Goal: Communication & Community: Answer question/provide support

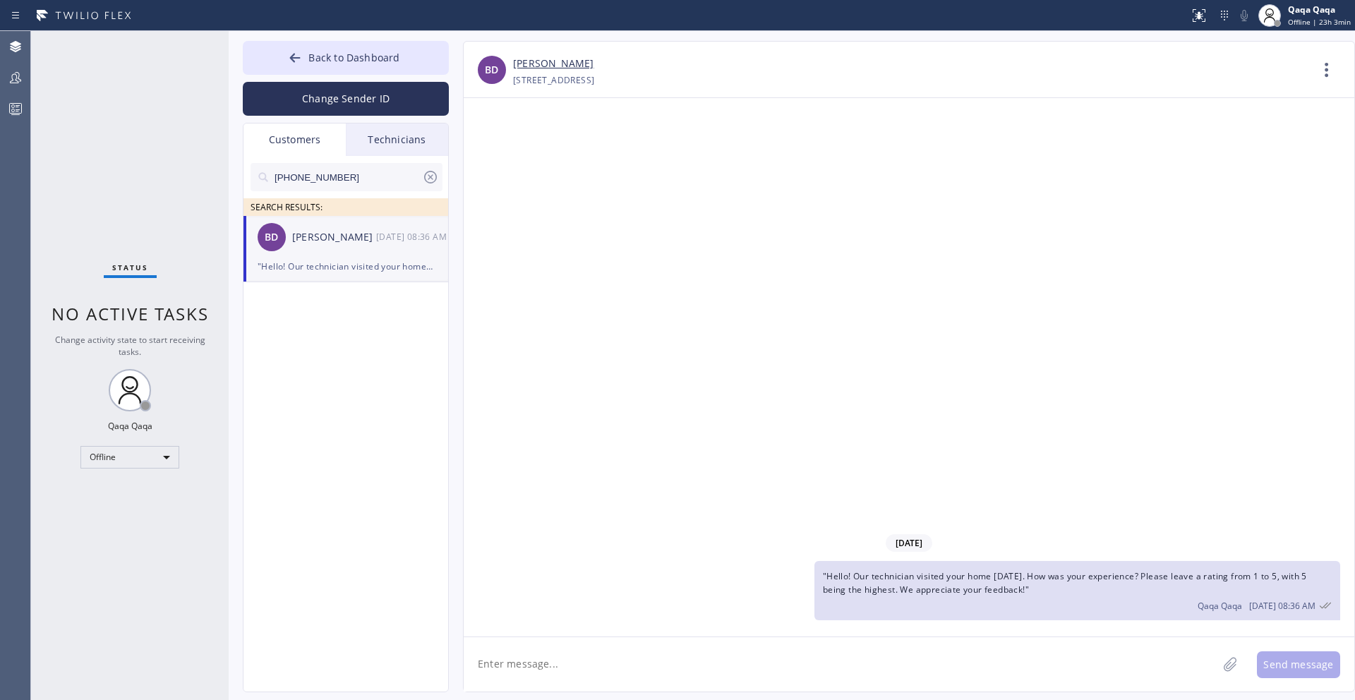
click at [351, 174] on input "[PHONE_NUMBER]" at bounding box center [347, 177] width 149 height 28
paste input "312) 361-7930"
type input "[PHONE_NUMBER]"
click at [334, 241] on div "[PERSON_NAME]" at bounding box center [334, 237] width 84 height 16
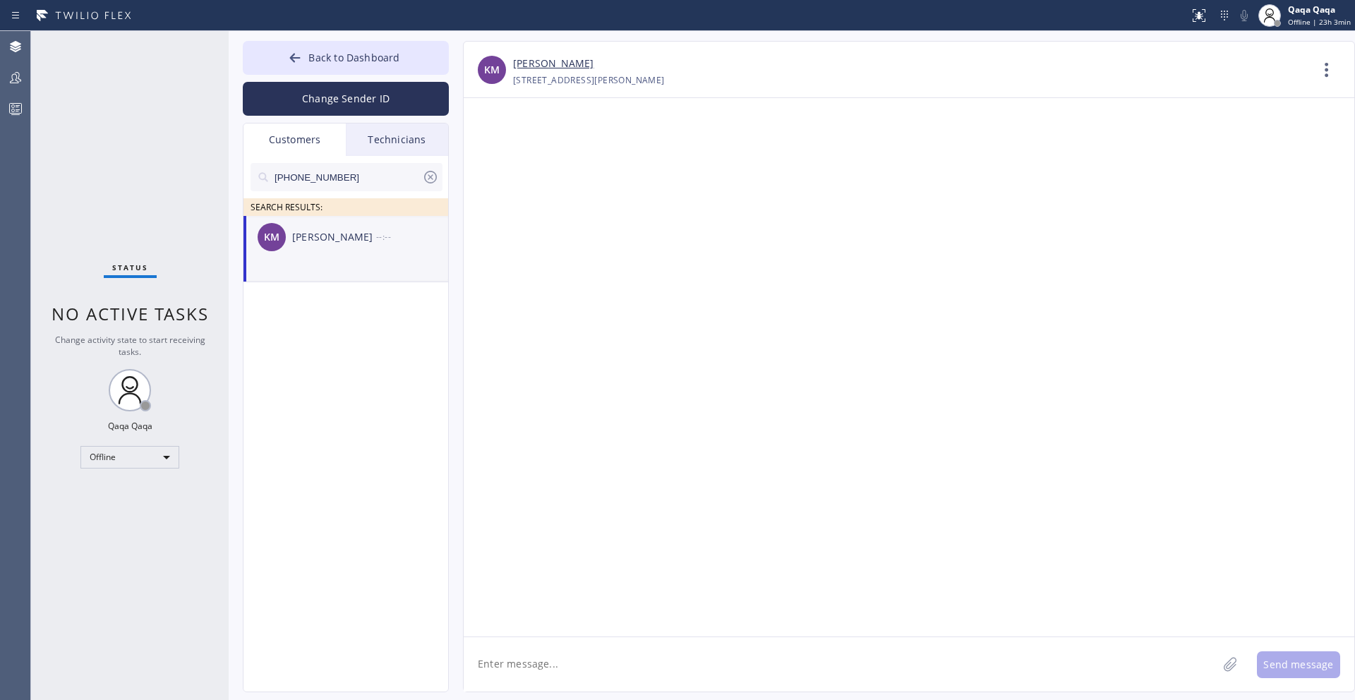
click at [537, 634] on textarea at bounding box center [839, 664] width 753 height 54
paste textarea "Hello! Our technician visited your home [DATE]. How was your experience? Please…"
type textarea "Hello! Our technician visited your home [DATE]. How was your experience? Please…"
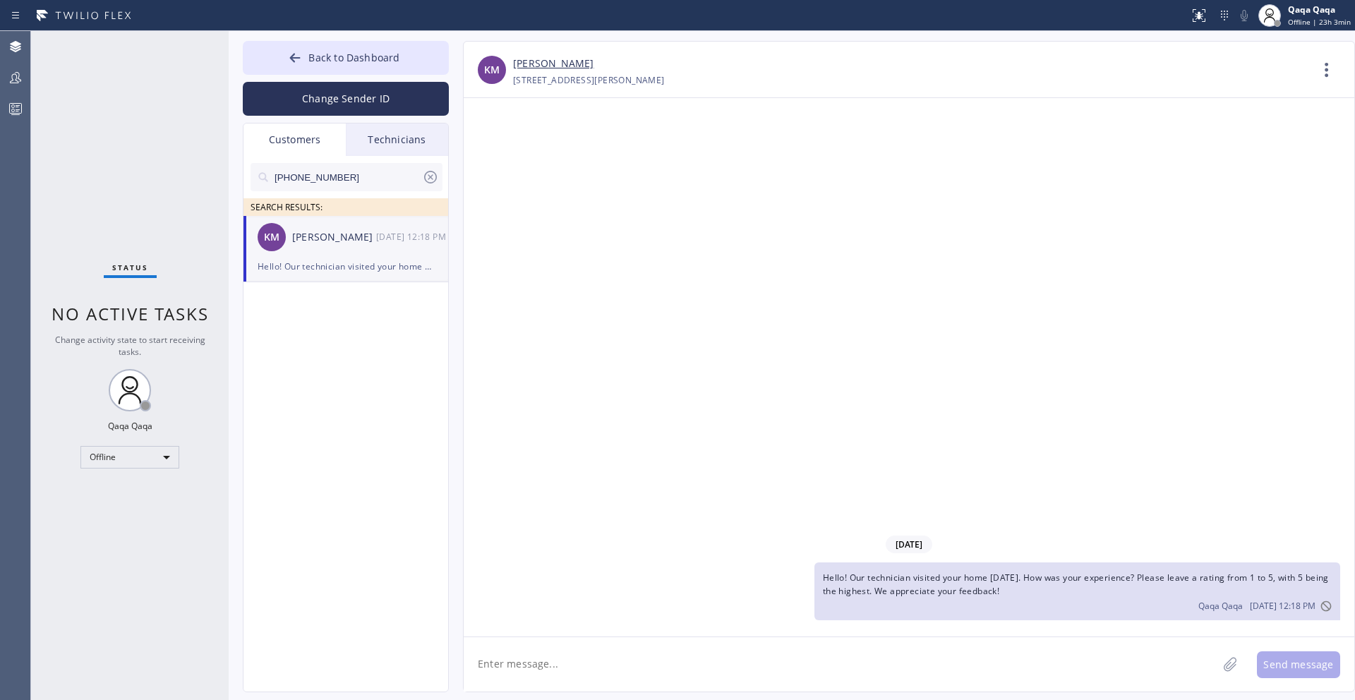
click at [344, 175] on input "[PHONE_NUMBER]" at bounding box center [347, 177] width 149 height 28
paste input "602) 448-6356"
type input "[PHONE_NUMBER]"
click at [348, 231] on div "[PERSON_NAME]" at bounding box center [334, 237] width 84 height 16
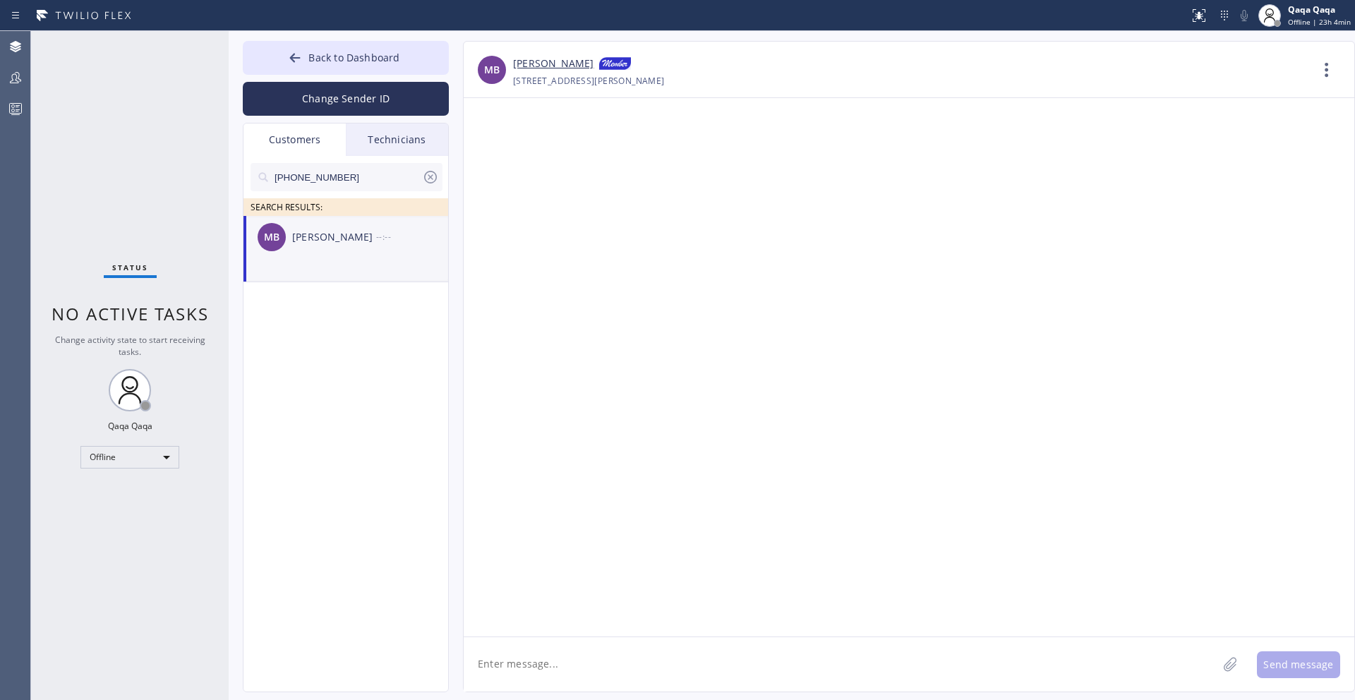
click at [611, 634] on textarea at bounding box center [839, 664] width 753 height 54
paste textarea "Hello! Our technician visited your home [DATE]. How was your experience? Please…"
type textarea "Hello! Our technician visited your home [DATE]. How was your experience? Please…"
click at [739, 634] on button "Send message" at bounding box center [1297, 664] width 83 height 27
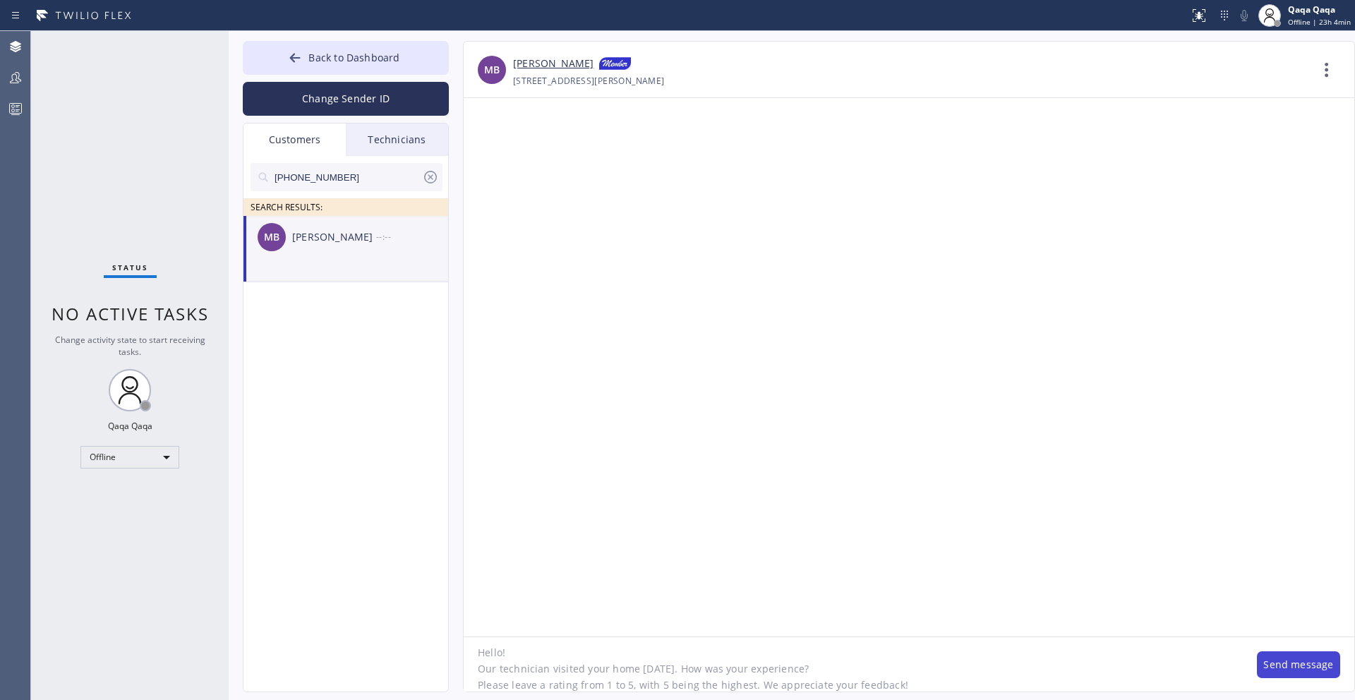
scroll to position [0, 0]
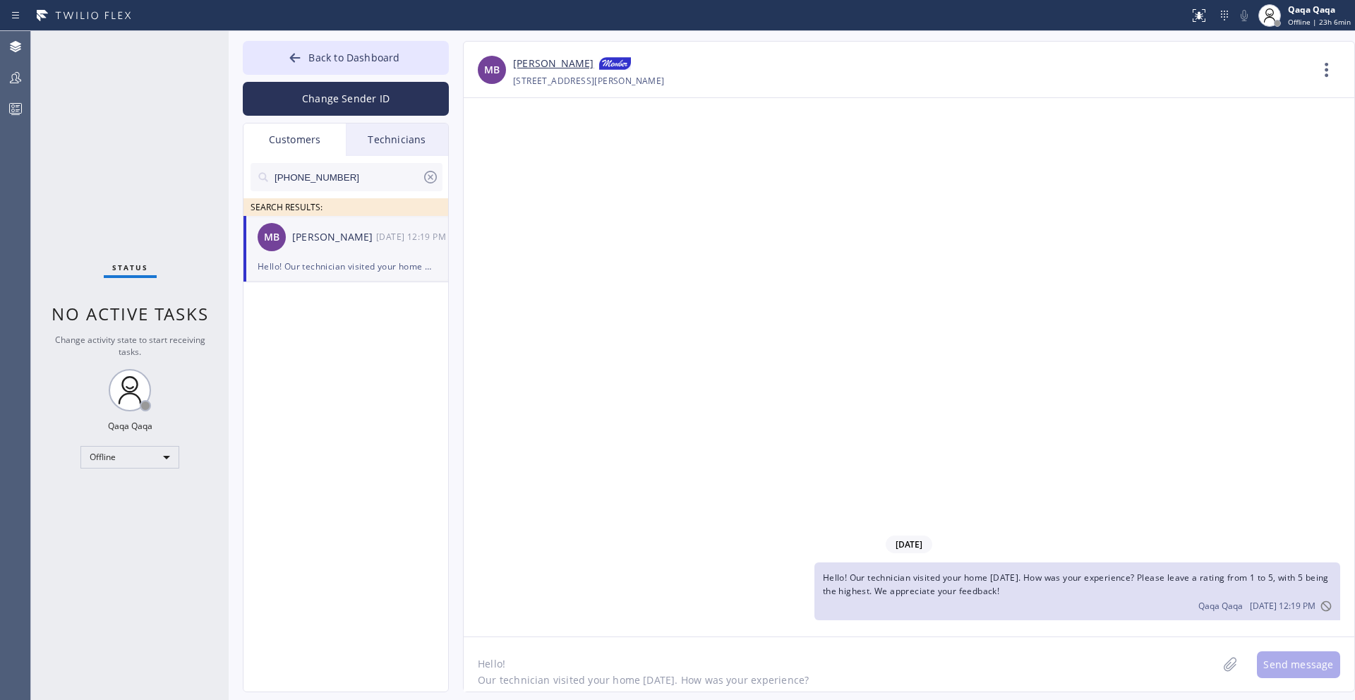
click at [337, 173] on input "[PHONE_NUMBER]" at bounding box center [347, 177] width 149 height 28
paste input "19) 980-4727"
type input "[PHONE_NUMBER]"
click at [326, 236] on div "[PERSON_NAME]" at bounding box center [334, 237] width 84 height 16
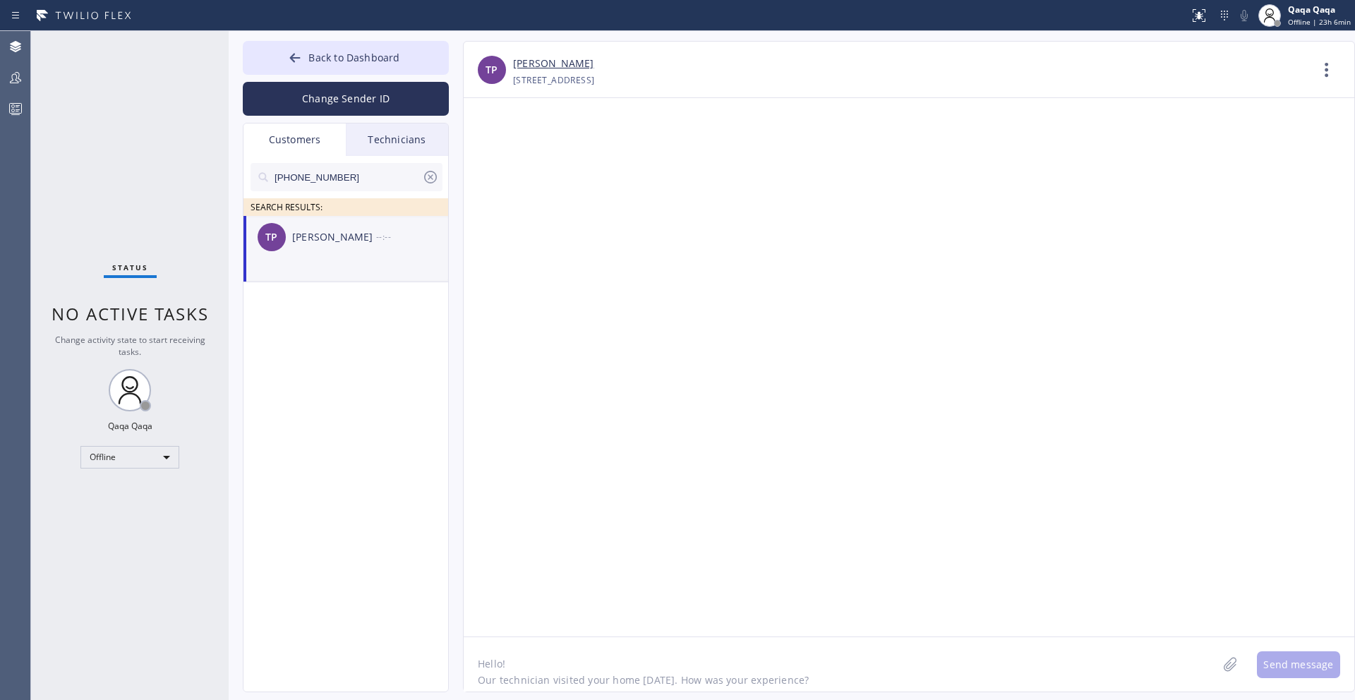
click at [516, 634] on textarea "Hello! Our technician visited your home [DATE]. How was your experience? Please…" at bounding box center [839, 664] width 753 height 54
paste textarea "Hello! Our technician visited your home [DATE]. How was your experience? Please…"
type textarea "Hello! Our technician visited your home [DATE]. How was your experience? Please…"
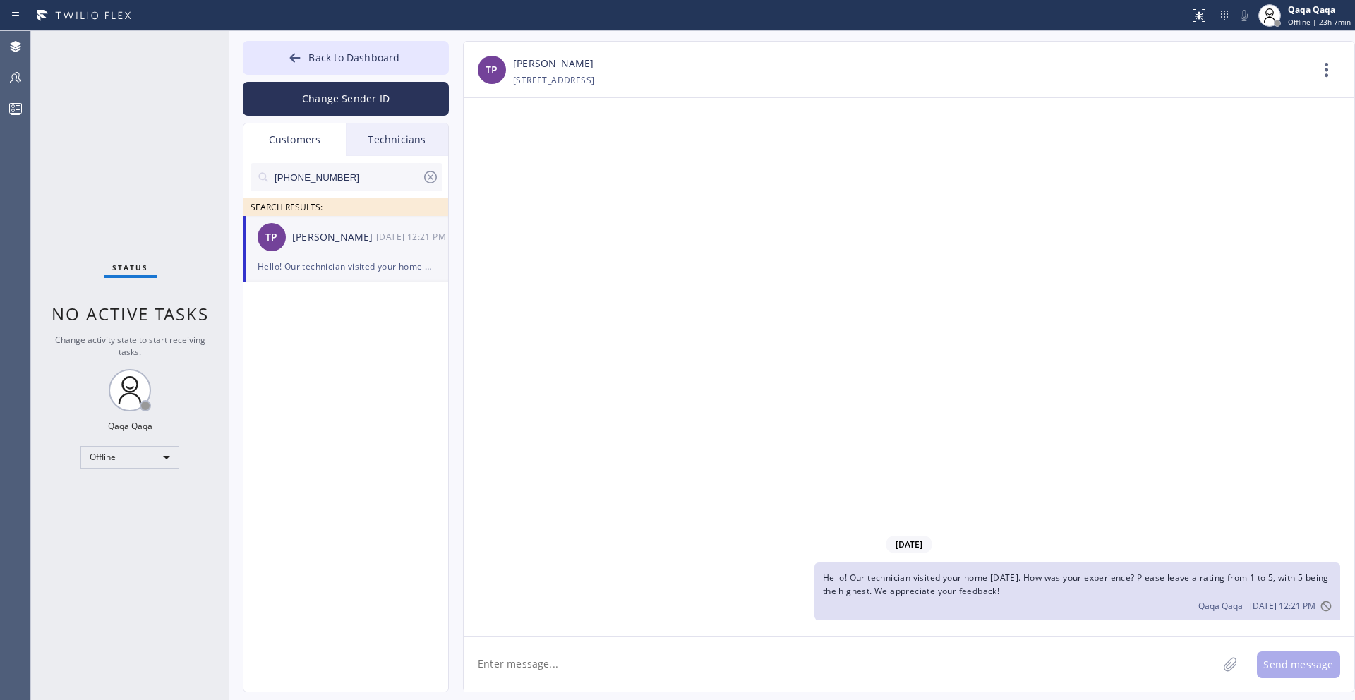
click at [372, 181] on input "[PHONE_NUMBER]" at bounding box center [347, 177] width 149 height 28
paste input "415) 533-3710"
click at [344, 181] on input "[PHONE_NUMBER]" at bounding box center [347, 177] width 149 height 28
paste input "773) 787-3487"
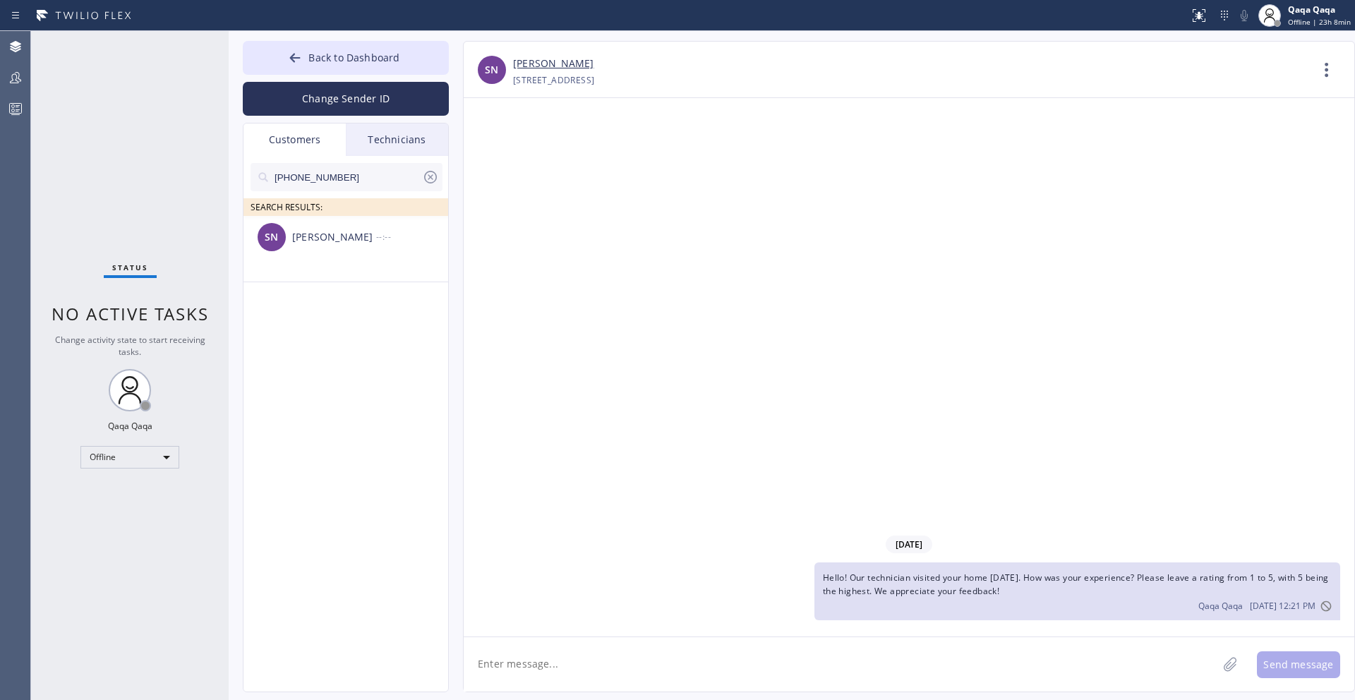
click at [341, 172] on input "[PHONE_NUMBER]" at bounding box center [347, 177] width 149 height 28
paste input "630) 582-0546"
type input "[PHONE_NUMBER]"
click at [313, 245] on div "NP [PERSON_NAME] --:--" at bounding box center [346, 237] width 206 height 42
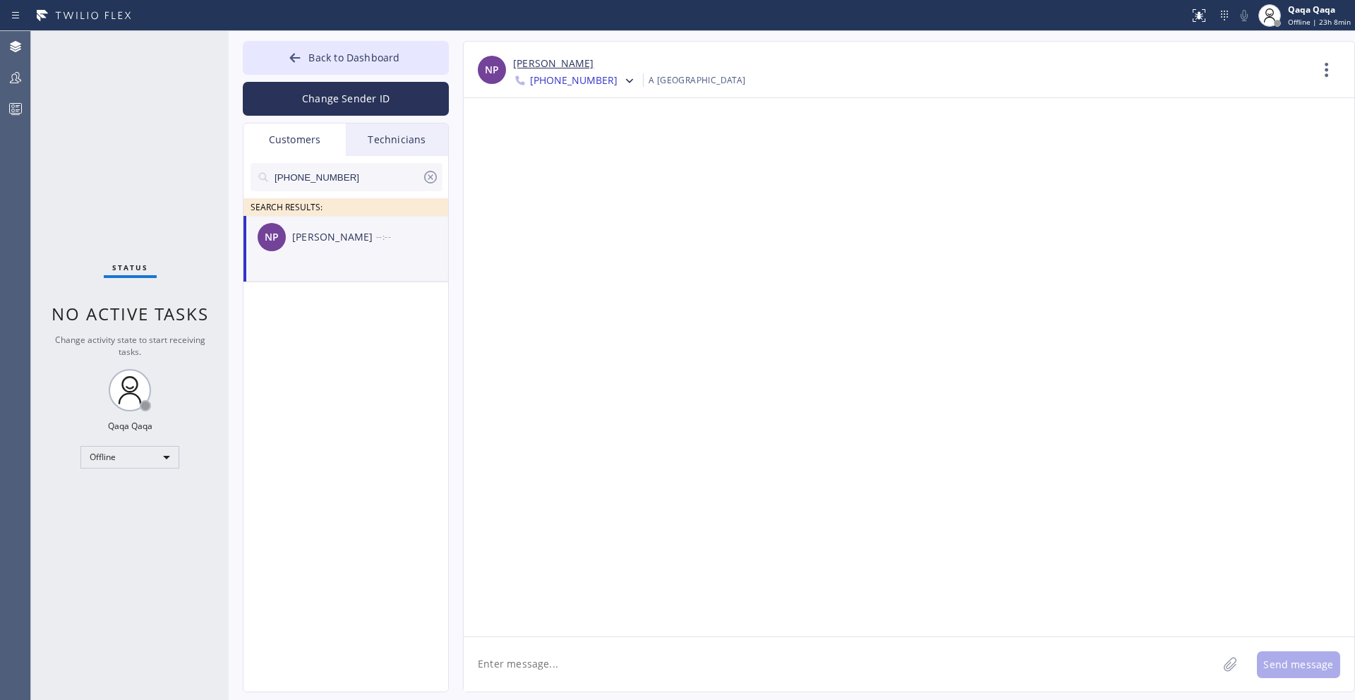
click at [580, 634] on textarea at bounding box center [839, 664] width 753 height 54
paste textarea "Hello! Our technician visited your home [DATE]. How was your experience? Please…"
type textarea "Hello! Our technician visited your home [DATE]. How was your experience? Please…"
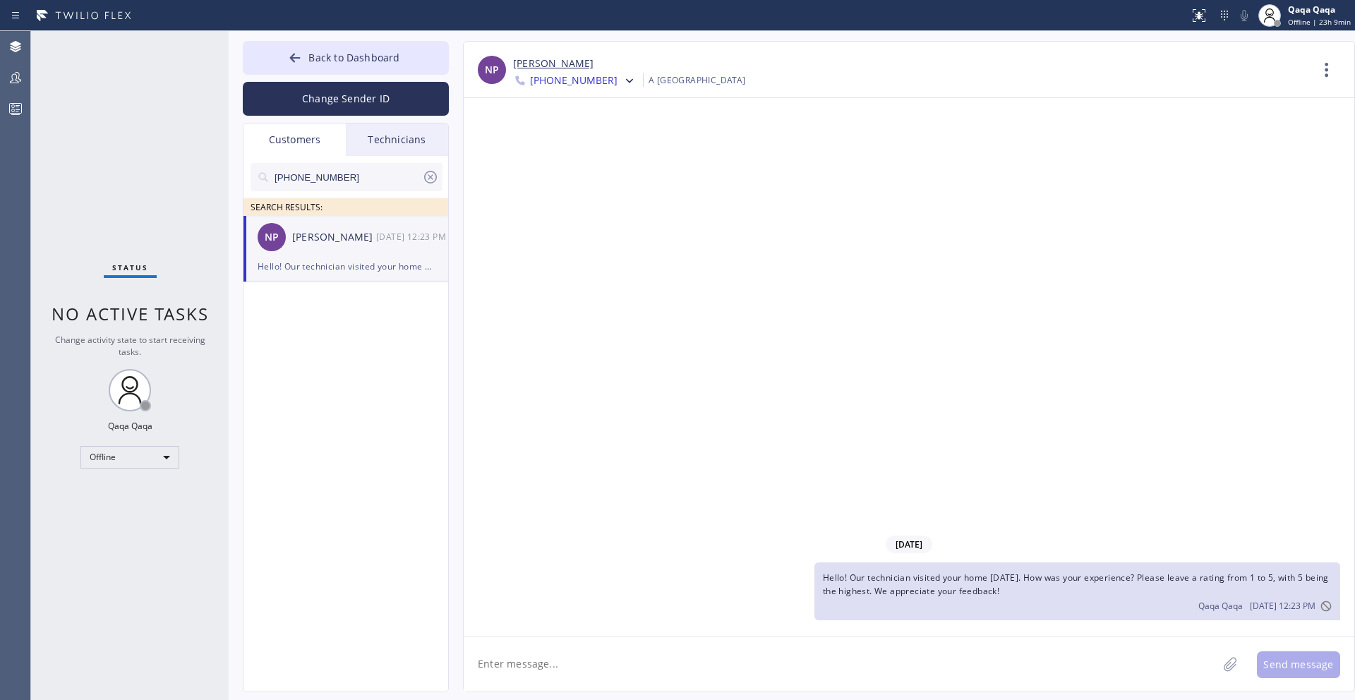
click at [360, 181] on input "[PHONE_NUMBER]" at bounding box center [347, 177] width 149 height 28
paste input "847) 946-2425"
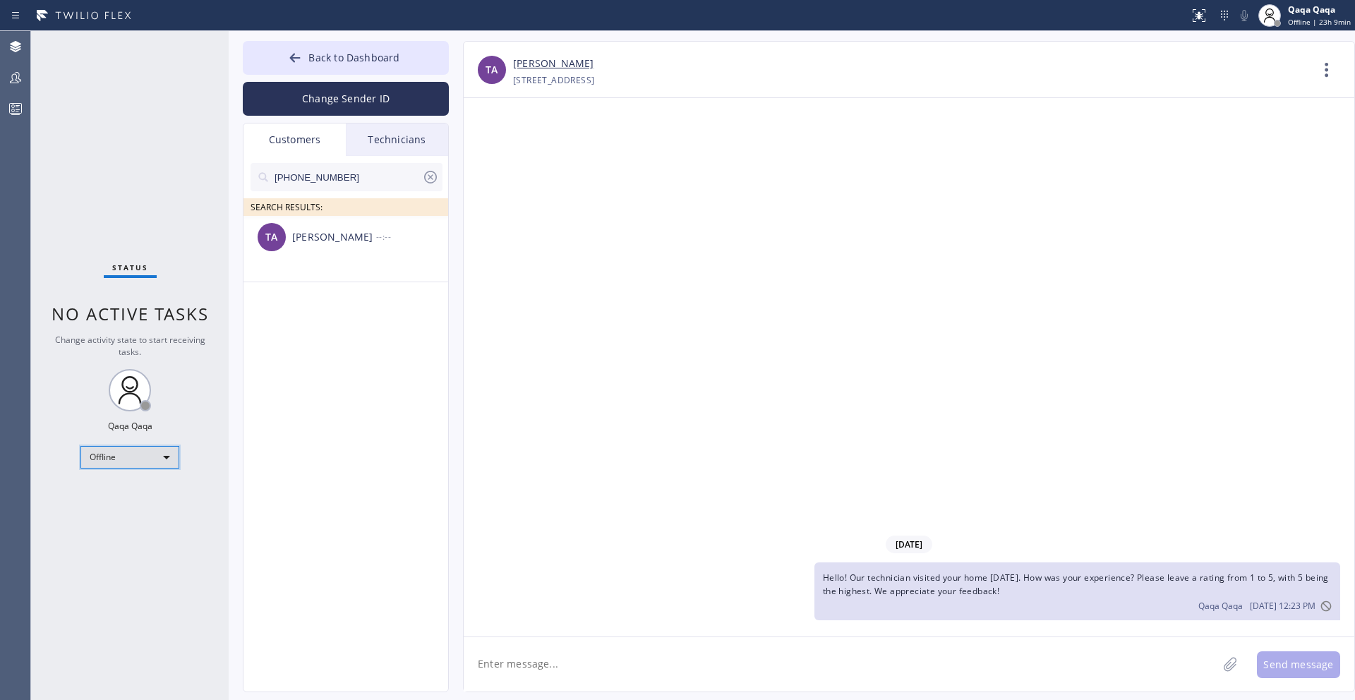
click at [109, 455] on div "Offline" at bounding box center [129, 457] width 99 height 23
click at [112, 506] on li "Unavailable" at bounding box center [129, 512] width 96 height 17
click at [340, 173] on input "[PHONE_NUMBER]" at bounding box center [347, 177] width 149 height 28
paste input "602) 513-6724"
click at [343, 183] on input "[PHONE_NUMBER]" at bounding box center [347, 177] width 149 height 28
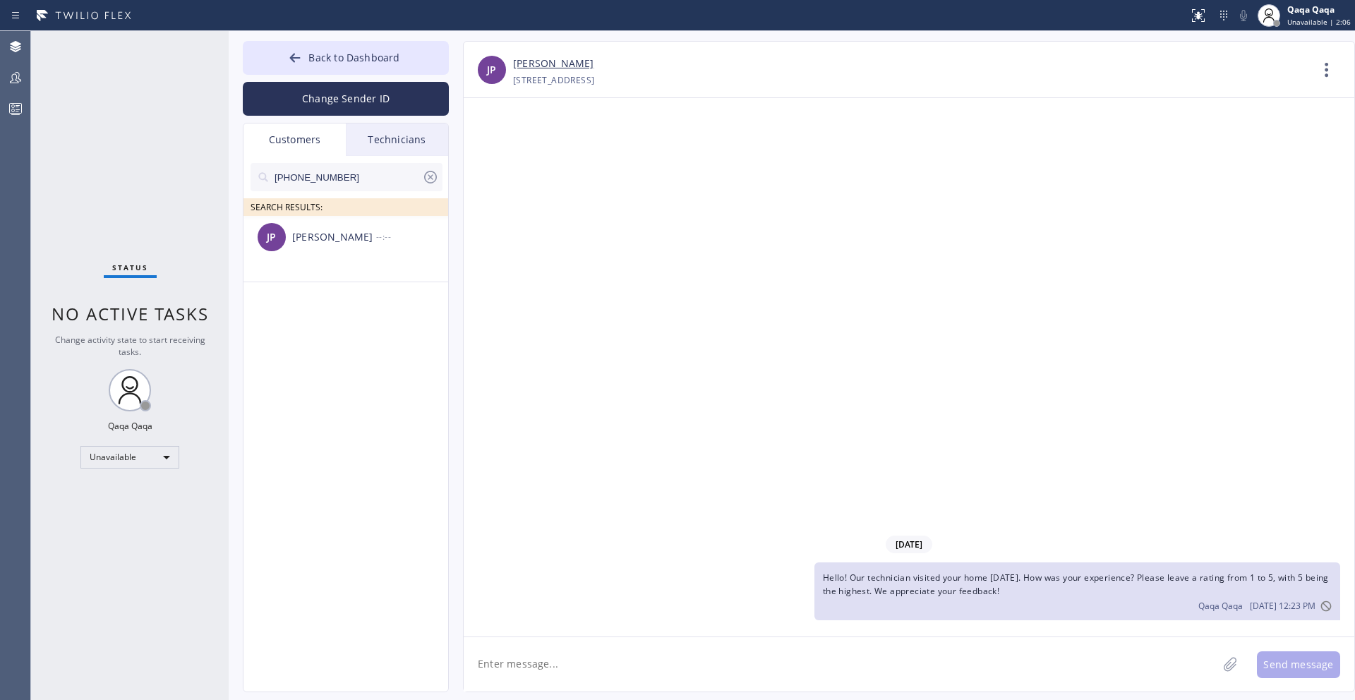
paste input "201) 264-0368"
click at [345, 181] on input "[PHONE_NUMBER]" at bounding box center [347, 177] width 149 height 28
paste input "661) 816-7875"
click at [349, 167] on input "[PHONE_NUMBER]" at bounding box center [347, 177] width 149 height 28
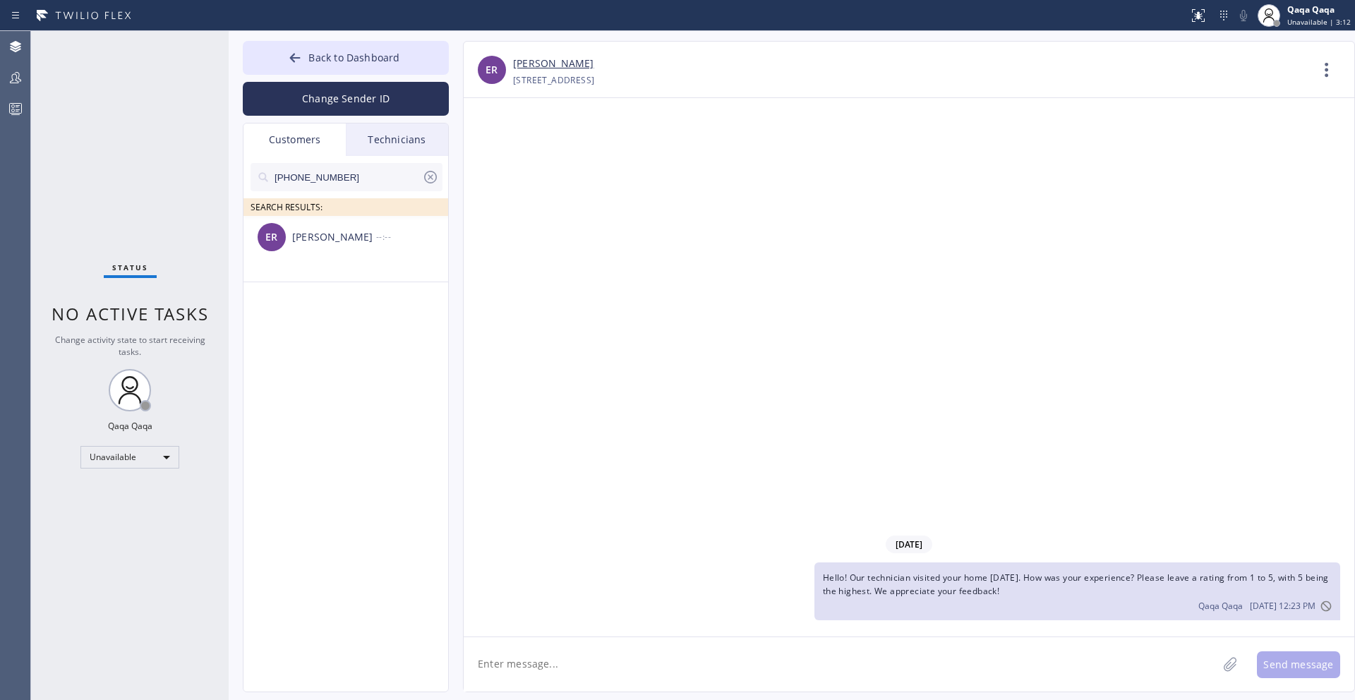
paste input "818) 391-5064"
click at [334, 172] on input "[PHONE_NUMBER]" at bounding box center [347, 177] width 149 height 28
paste input "606-7978"
click at [345, 176] on input "[PHONE_NUMBER]" at bounding box center [347, 177] width 149 height 28
paste input "323) 868-6182"
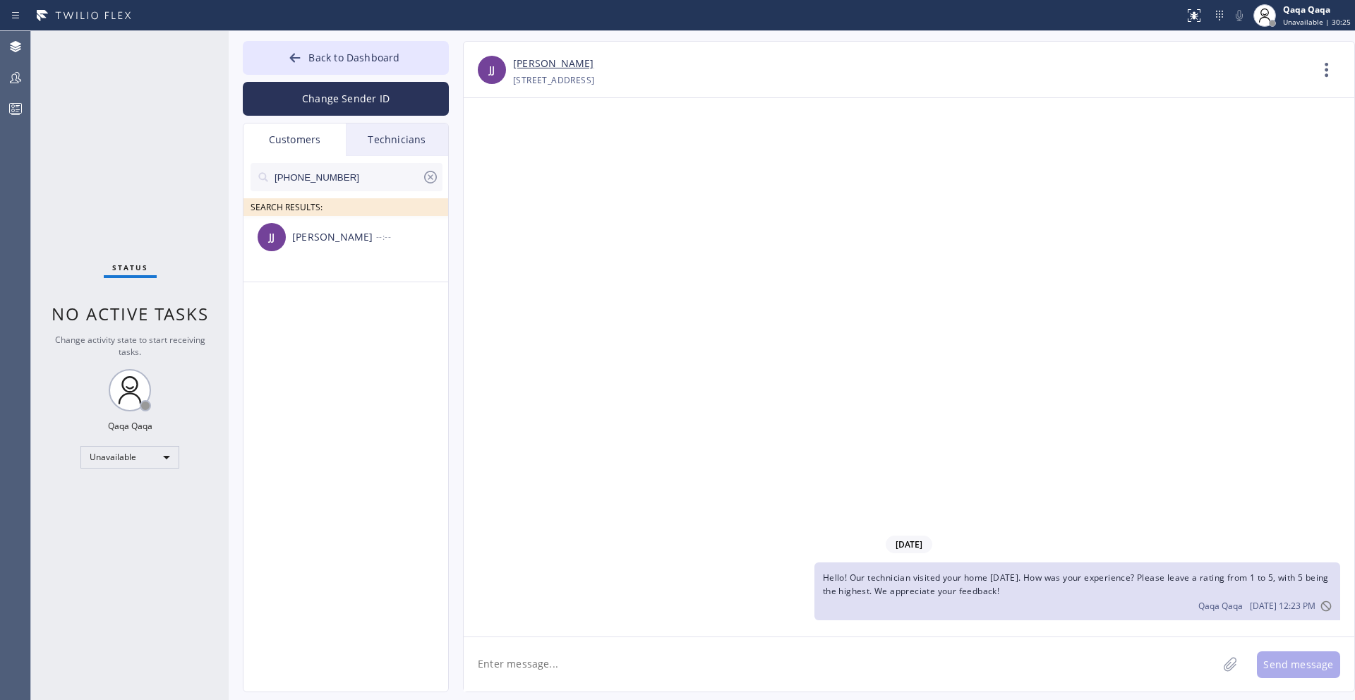
click at [341, 174] on input "[PHONE_NUMBER]" at bounding box center [347, 177] width 149 height 28
paste input "626) 437-9307"
paste input "310) 283-8479"
type input "[PHONE_NUMBER]"
click at [323, 243] on div "[PERSON_NAME]" at bounding box center [334, 237] width 84 height 16
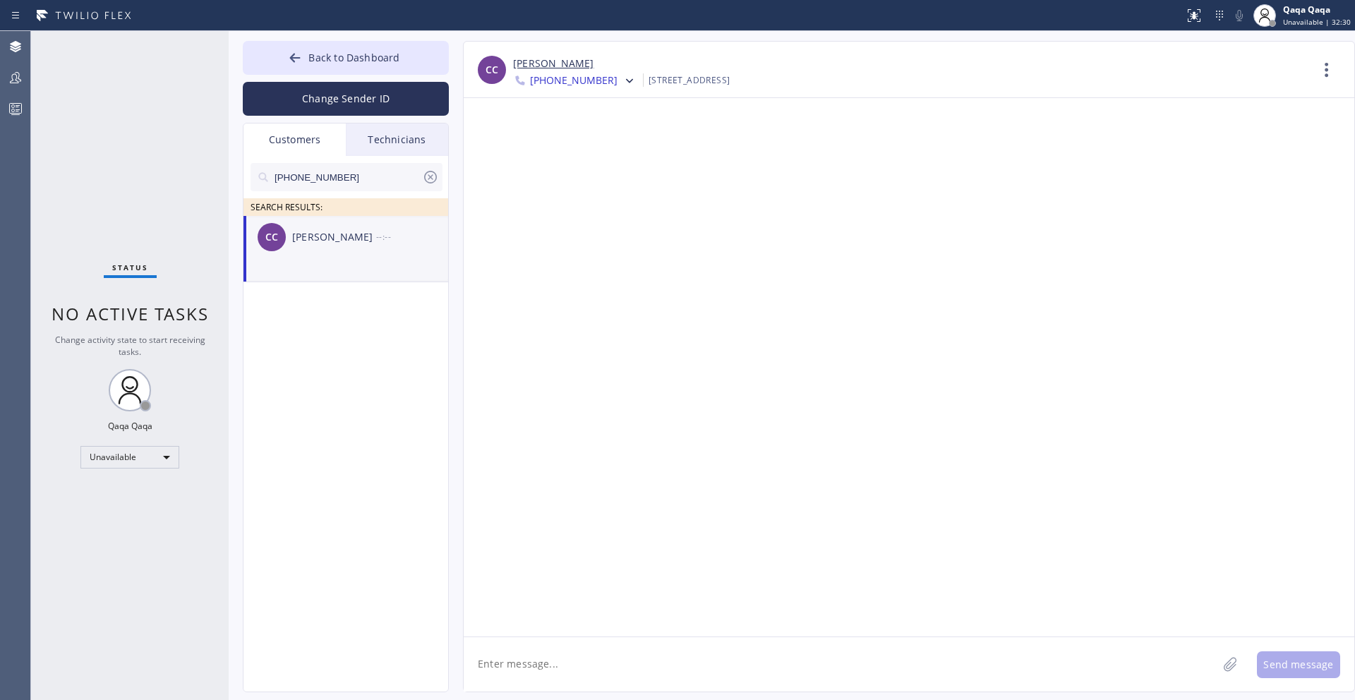
click at [568, 634] on textarea at bounding box center [839, 664] width 753 height 54
paste textarea "Hello! Our technician visited your home [DATE]. How was your experience? Please…"
type textarea "Hello! Our technician visited your home [DATE]. How was your experience? Please…"
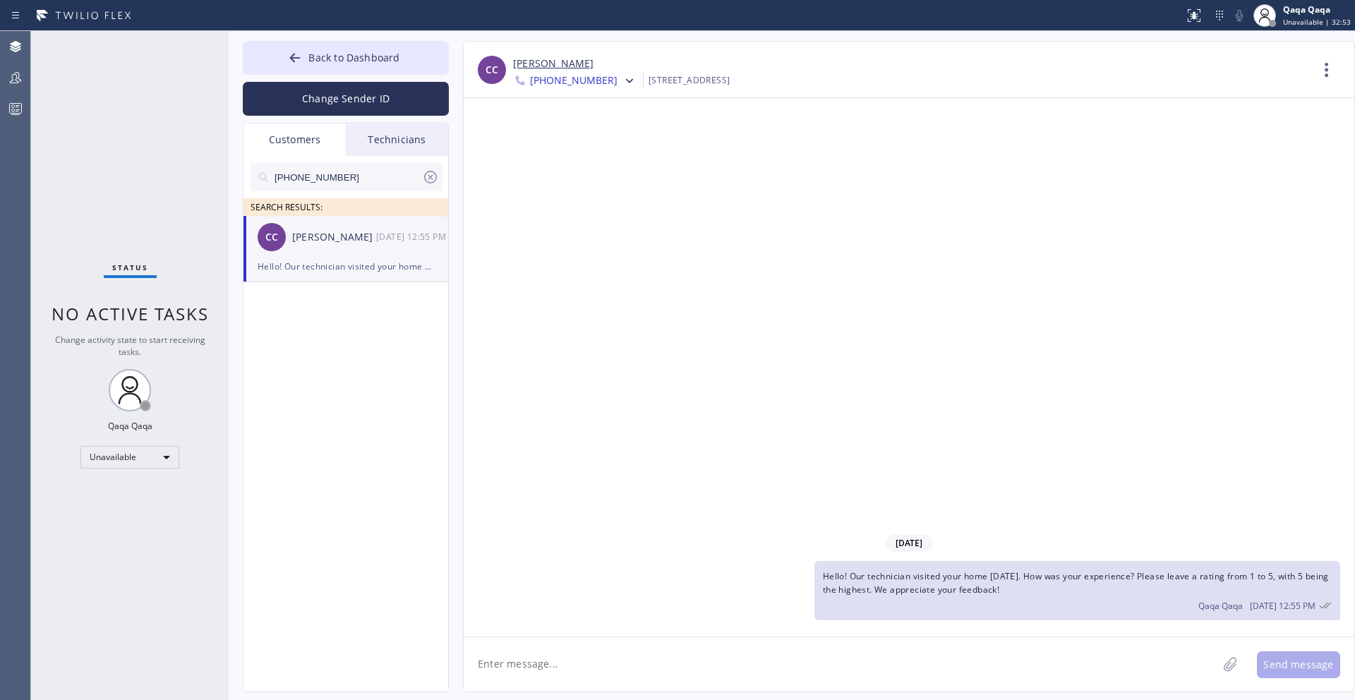
click at [326, 175] on input "[PHONE_NUMBER]" at bounding box center [347, 177] width 149 height 28
paste input "805) 892-8108"
click at [339, 174] on input "[PHONE_NUMBER]" at bounding box center [347, 177] width 149 height 28
paste input "480) 797-9459"
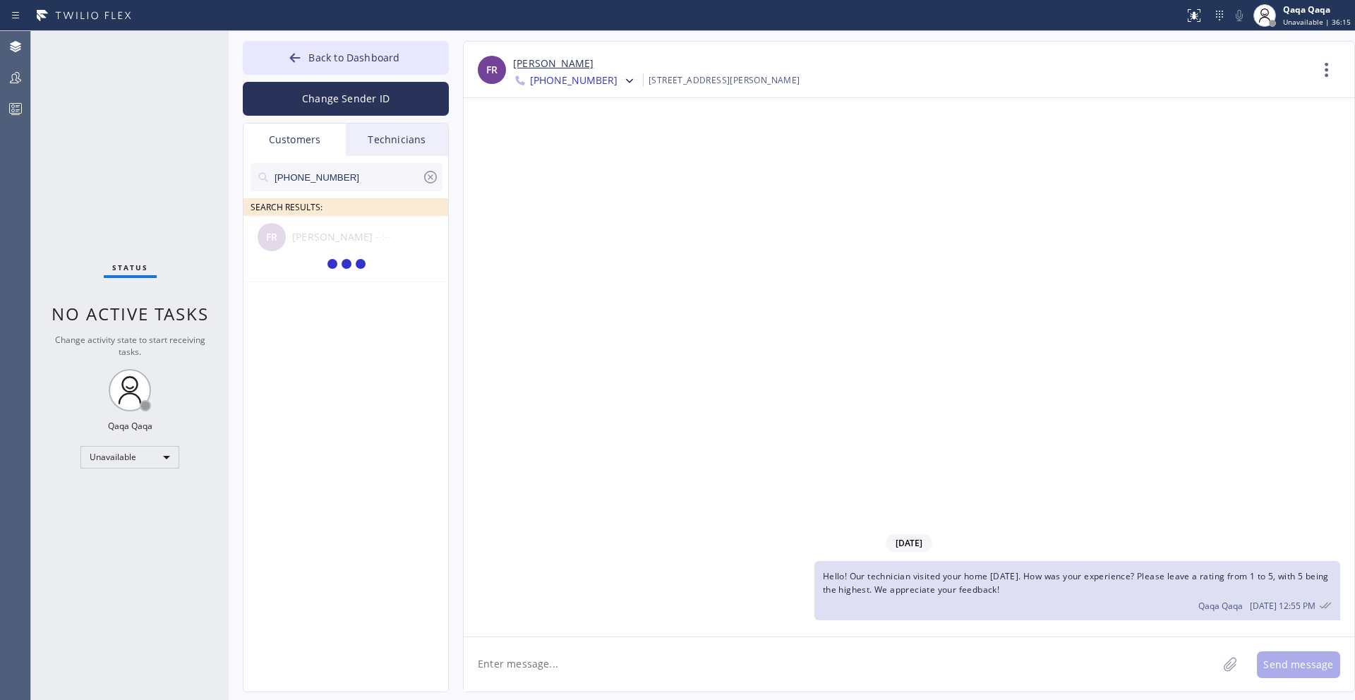
type input "[PHONE_NUMBER]"
click at [349, 239] on div "[PERSON_NAME]" at bounding box center [334, 237] width 84 height 16
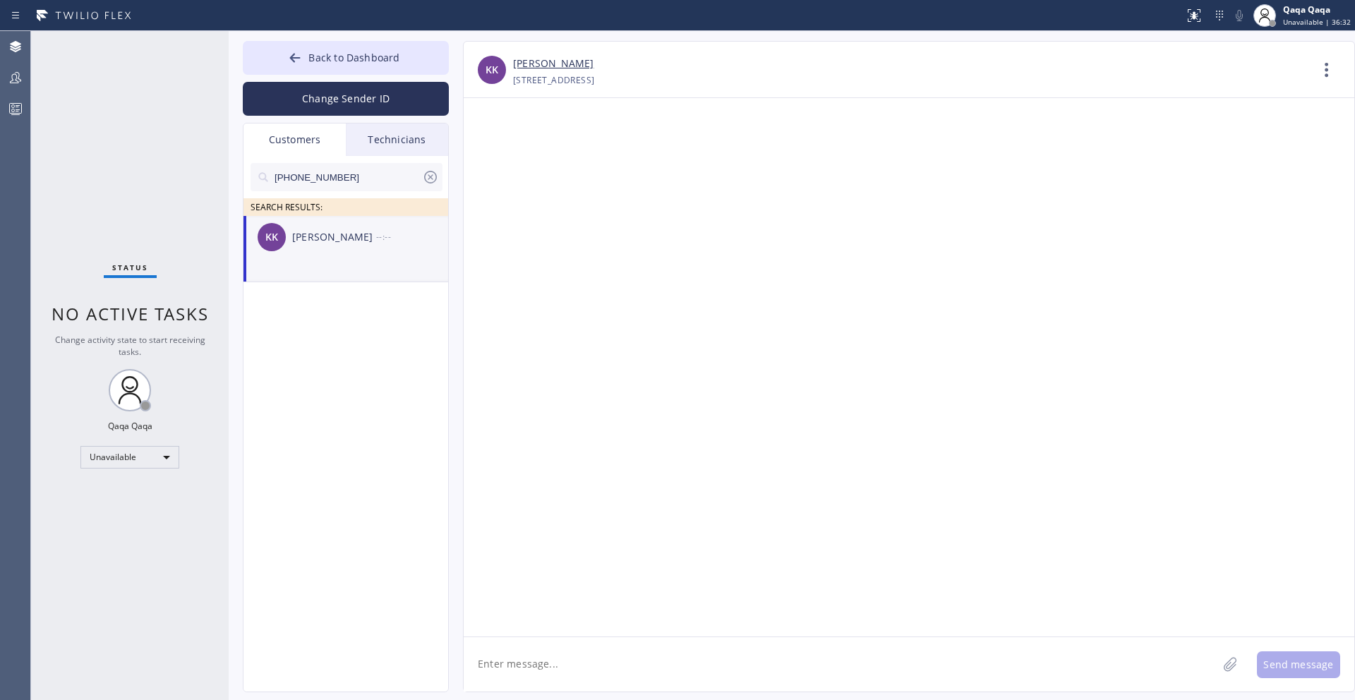
click at [565, 634] on textarea at bounding box center [839, 664] width 753 height 54
paste textarea "Hello! Our technician visited your home [DATE]. How was your experience? Please…"
type textarea "Hello! Our technician visited your home [DATE]. How was your experience? Please…"
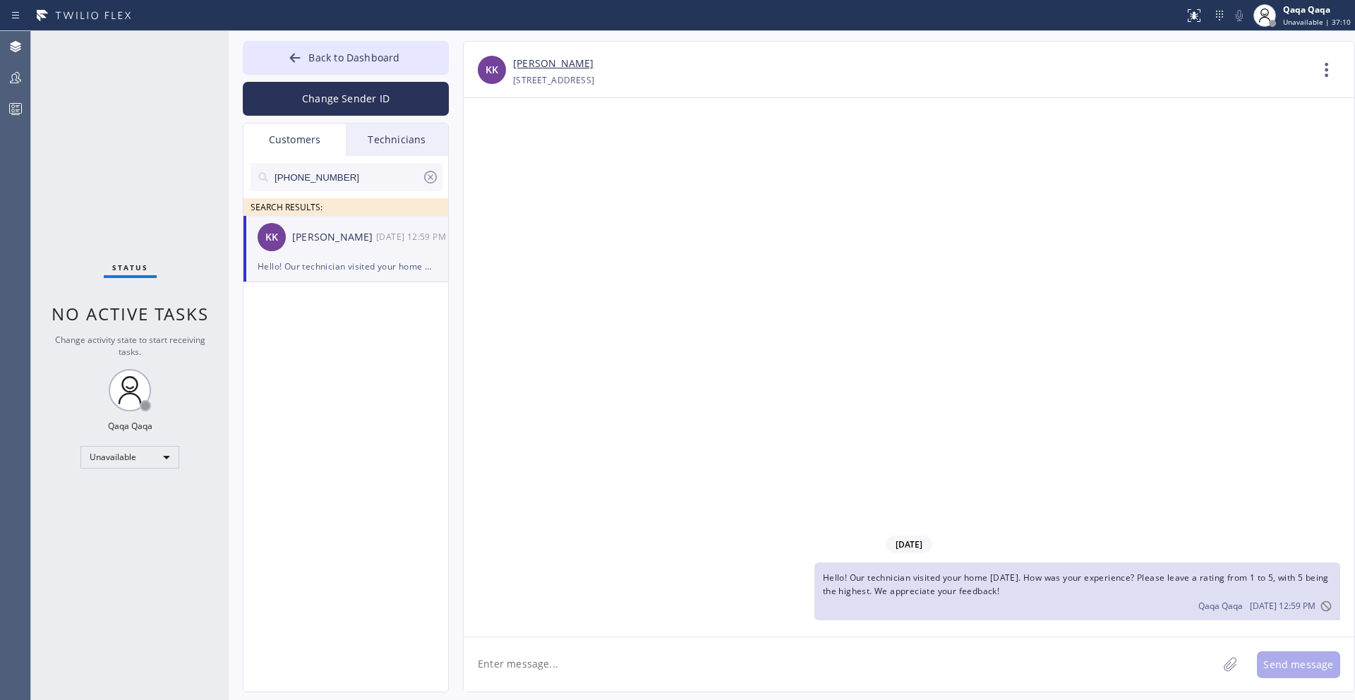
click at [341, 181] on input "[PHONE_NUMBER]" at bounding box center [347, 177] width 149 height 28
paste input "310) 890-2720"
type input "[PHONE_NUMBER]"
click at [345, 250] on div "[PERSON_NAME] --:--" at bounding box center [346, 237] width 206 height 42
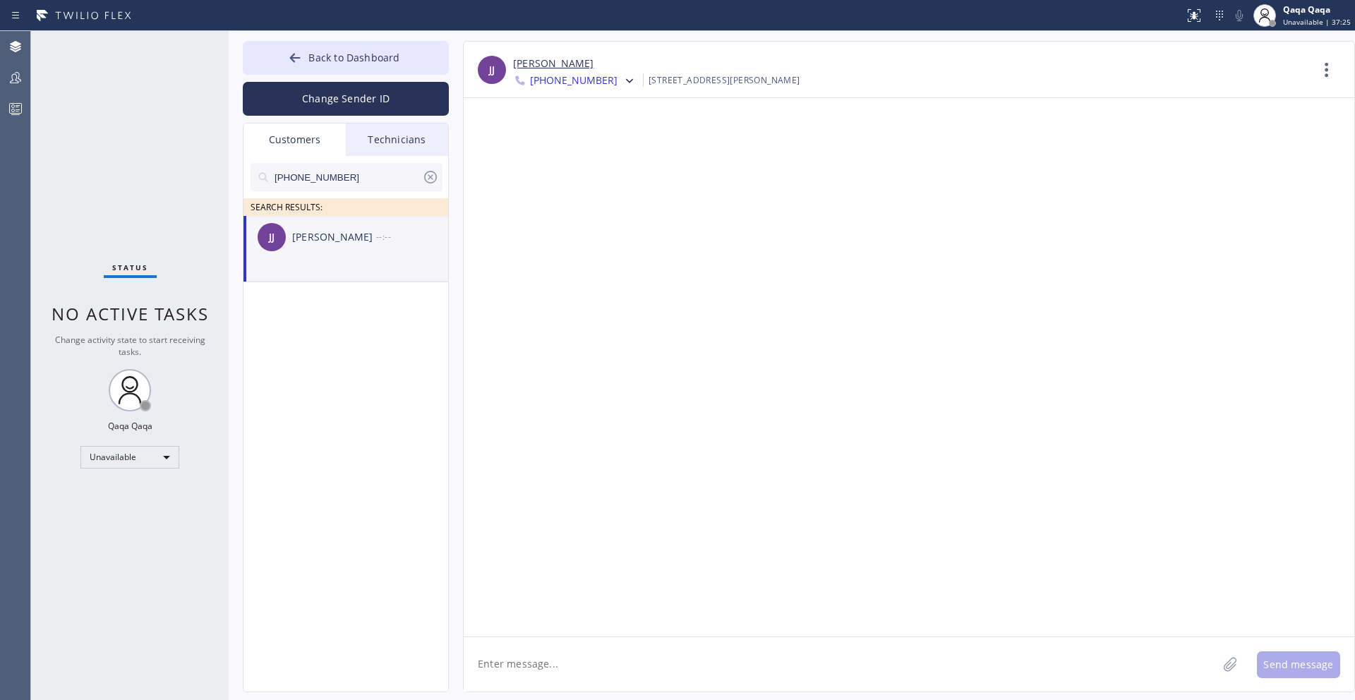
click at [636, 634] on textarea at bounding box center [839, 664] width 753 height 54
paste textarea "Hello! Our technician visited your home [DATE]. How was your experience? Please…"
type textarea "Hello! Our technician visited your home [DATE]. How was your experience? Please…"
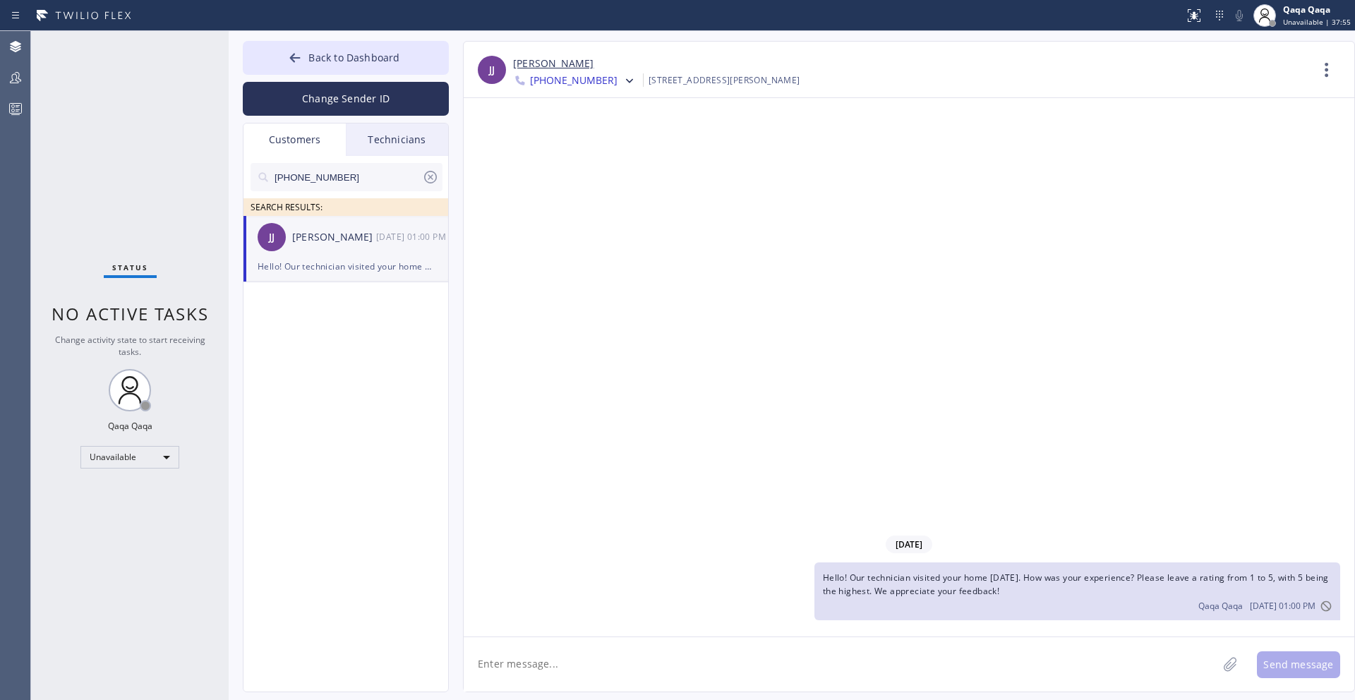
click at [351, 178] on input "[PHONE_NUMBER]" at bounding box center [347, 177] width 149 height 28
paste input "502-3799"
type input "[PHONE_NUMBER]"
click at [370, 236] on div "[PERSON_NAME]" at bounding box center [334, 237] width 84 height 16
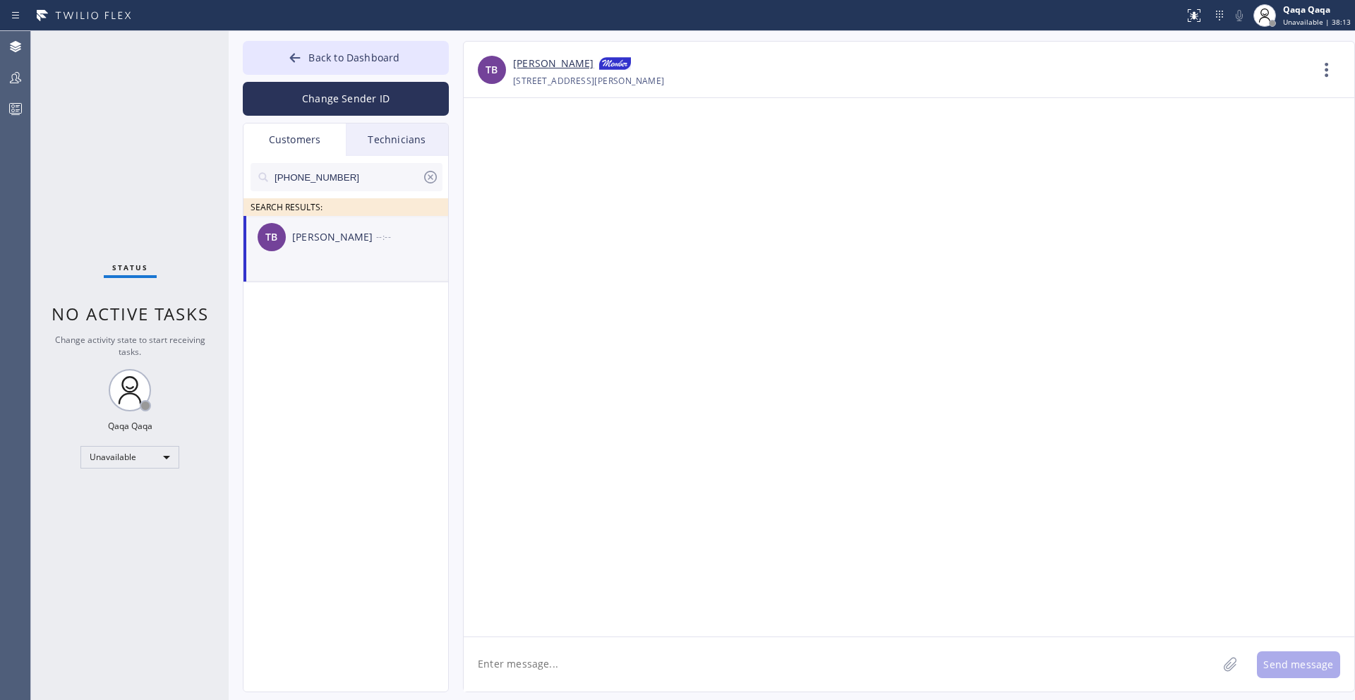
click at [548, 634] on textarea at bounding box center [839, 664] width 753 height 54
paste textarea "Hello! Our technician visited your home [DATE]. How was your experience? Please…"
type textarea "Hello! Our technician visited your home [DATE]. How was your experience? Please…"
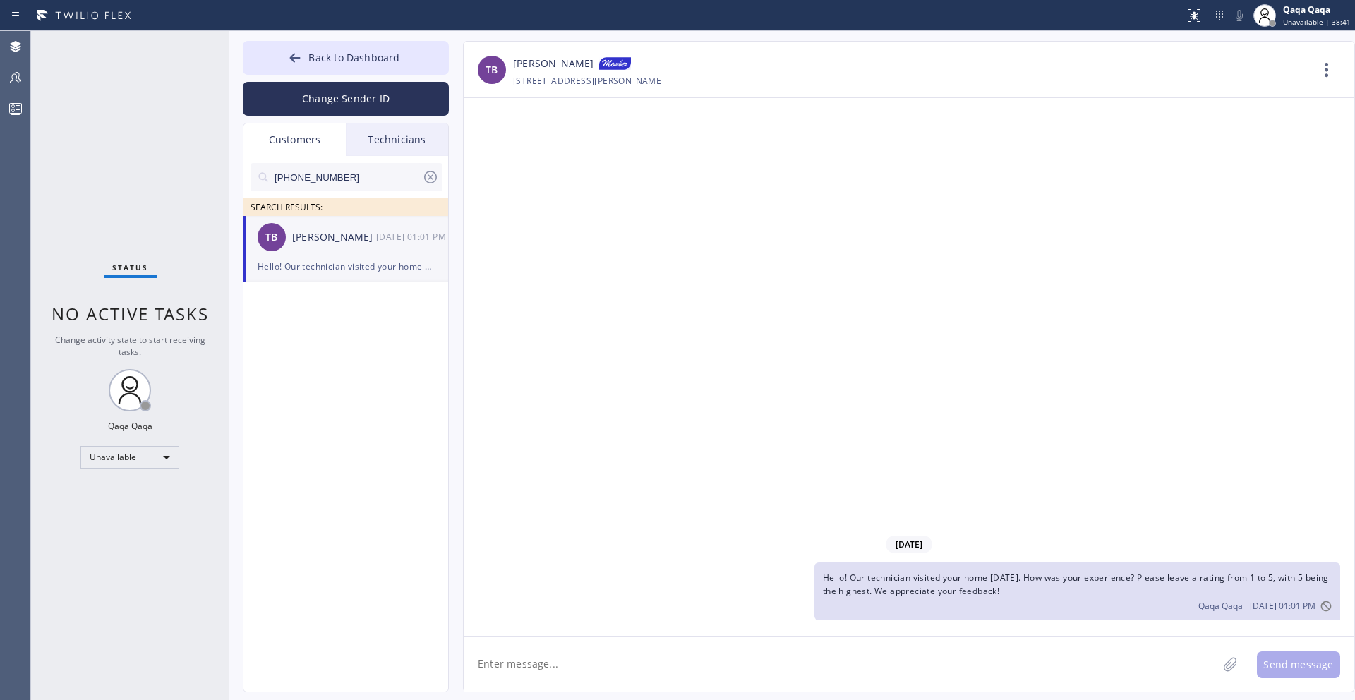
click at [351, 168] on input "[PHONE_NUMBER]" at bounding box center [347, 177] width 149 height 28
paste input "815) 701-2072"
type input "[PHONE_NUMBER]"
click at [370, 243] on div "[PERSON_NAME]" at bounding box center [334, 237] width 84 height 16
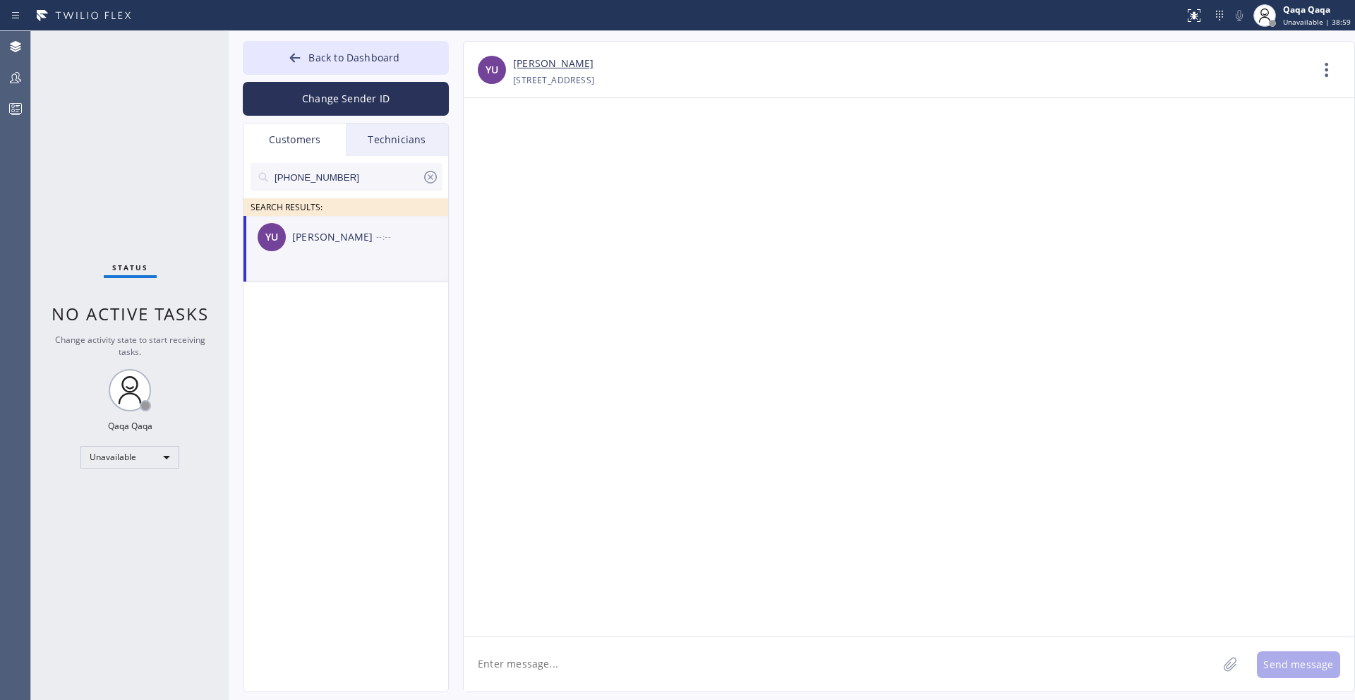
click at [542, 634] on textarea at bounding box center [839, 664] width 753 height 54
paste textarea "Hello! Our technician visited your home [DATE]. How was your experience? Please…"
type textarea "Hello! Our technician visited your home [DATE]. How was your experience? Please…"
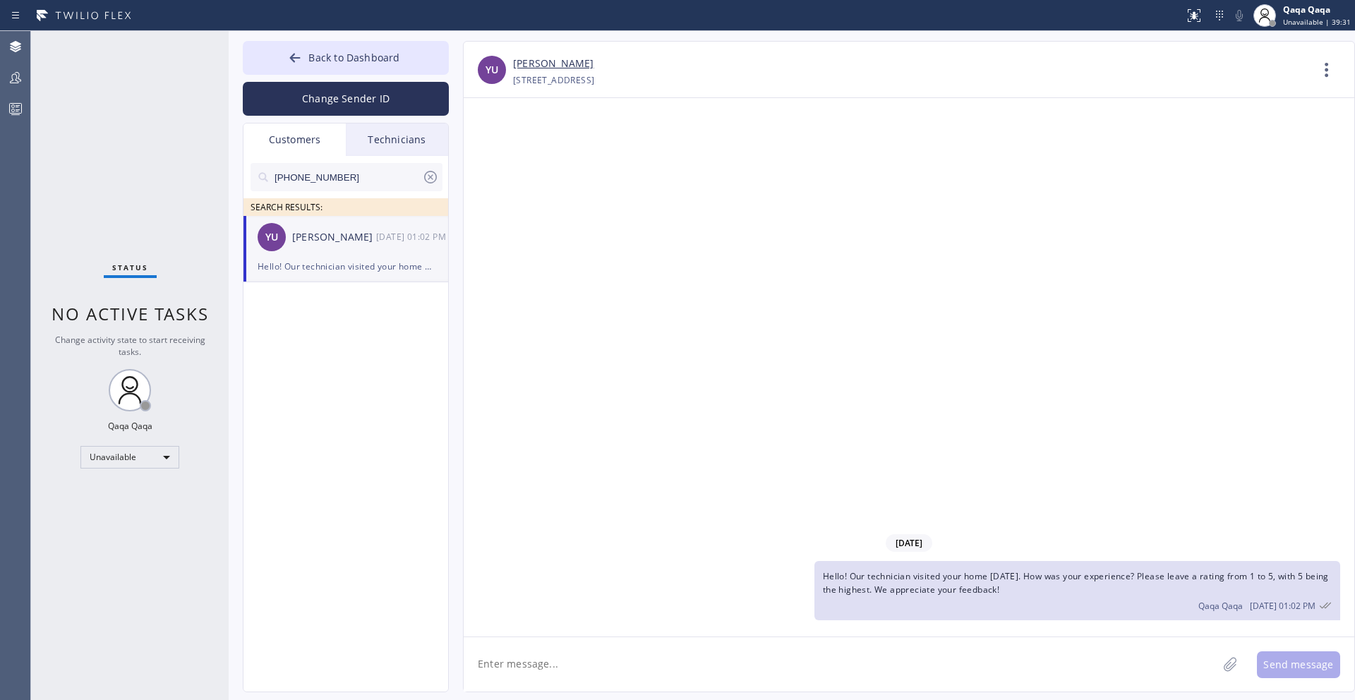
click at [349, 176] on input "[PHONE_NUMBER]" at bounding box center [347, 177] width 149 height 28
paste input "305) 763-2673"
click at [358, 178] on input "[PHONE_NUMBER]" at bounding box center [347, 177] width 149 height 28
paste input "283-9498"
click at [341, 180] on input "[PHONE_NUMBER]" at bounding box center [347, 177] width 149 height 28
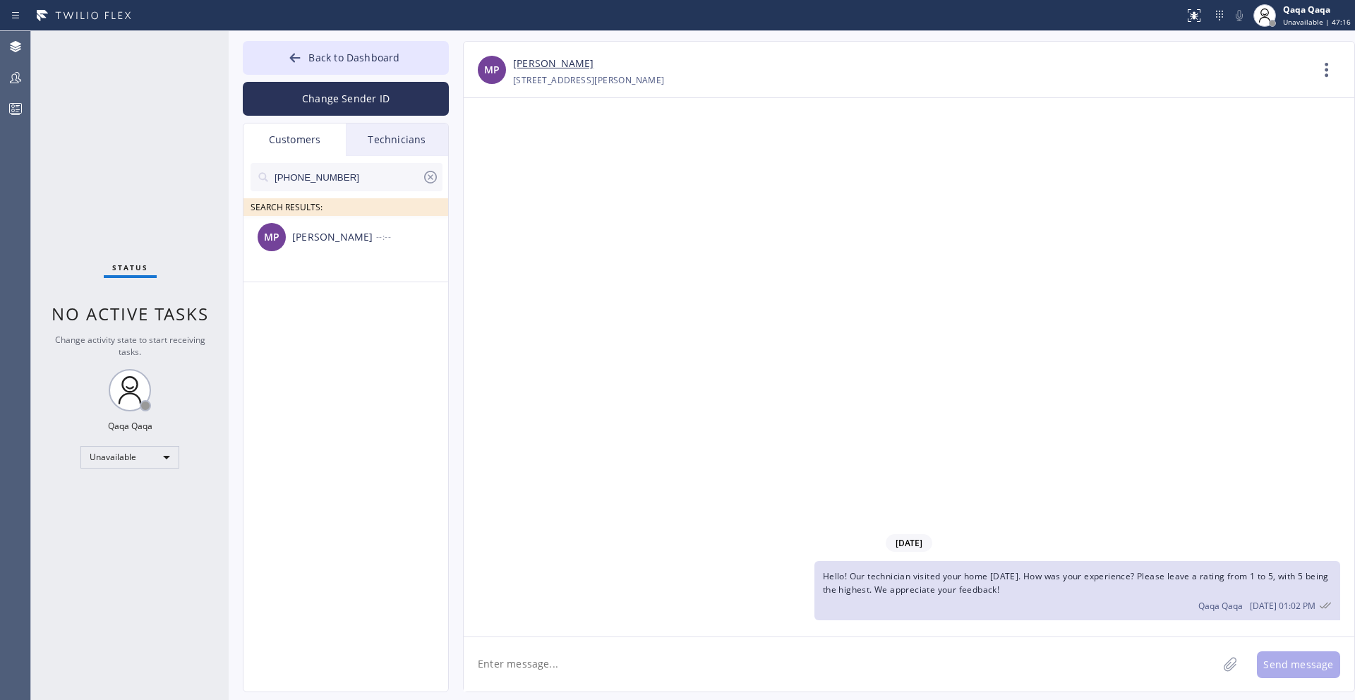
paste input "917) 723-2403"
click at [348, 169] on input "[PHONE_NUMBER]" at bounding box center [347, 177] width 149 height 28
paste input "29) 521-0730"
paste input "718) 712-3119"
paste input "949) 233-0110"
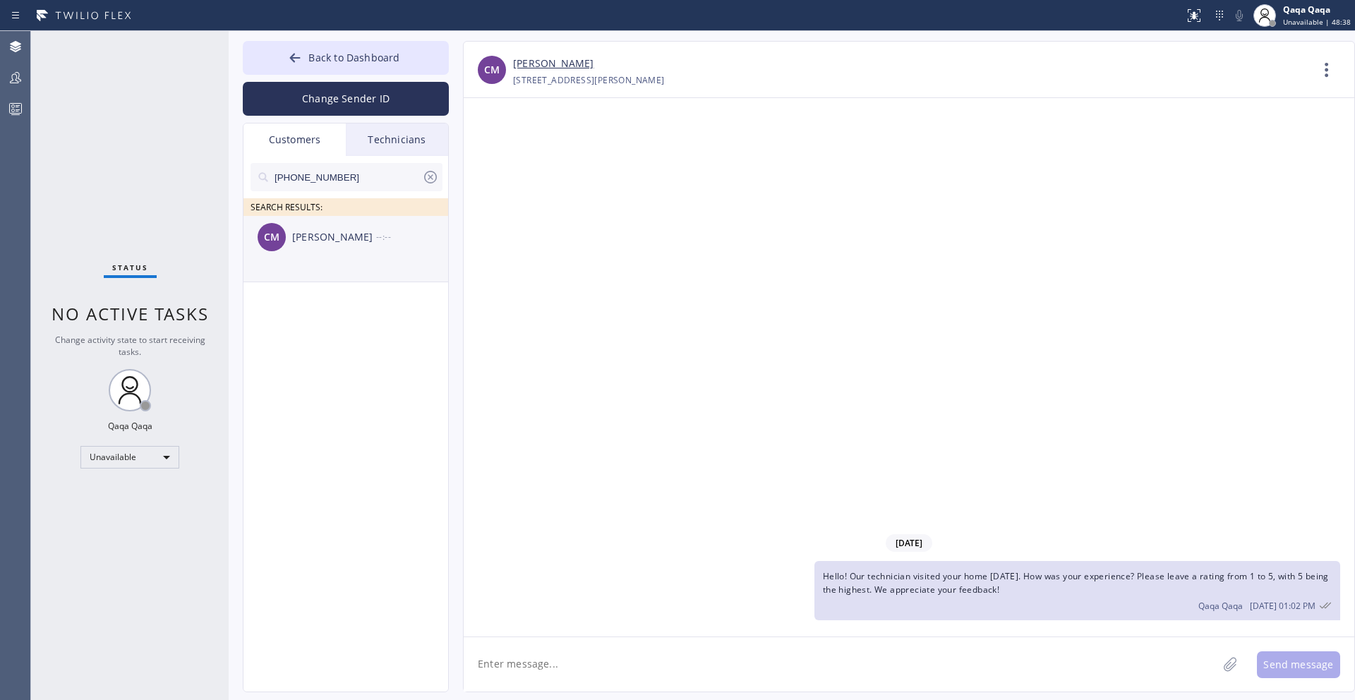
type input "[PHONE_NUMBER]"
click at [302, 236] on div "[PERSON_NAME]" at bounding box center [334, 237] width 84 height 16
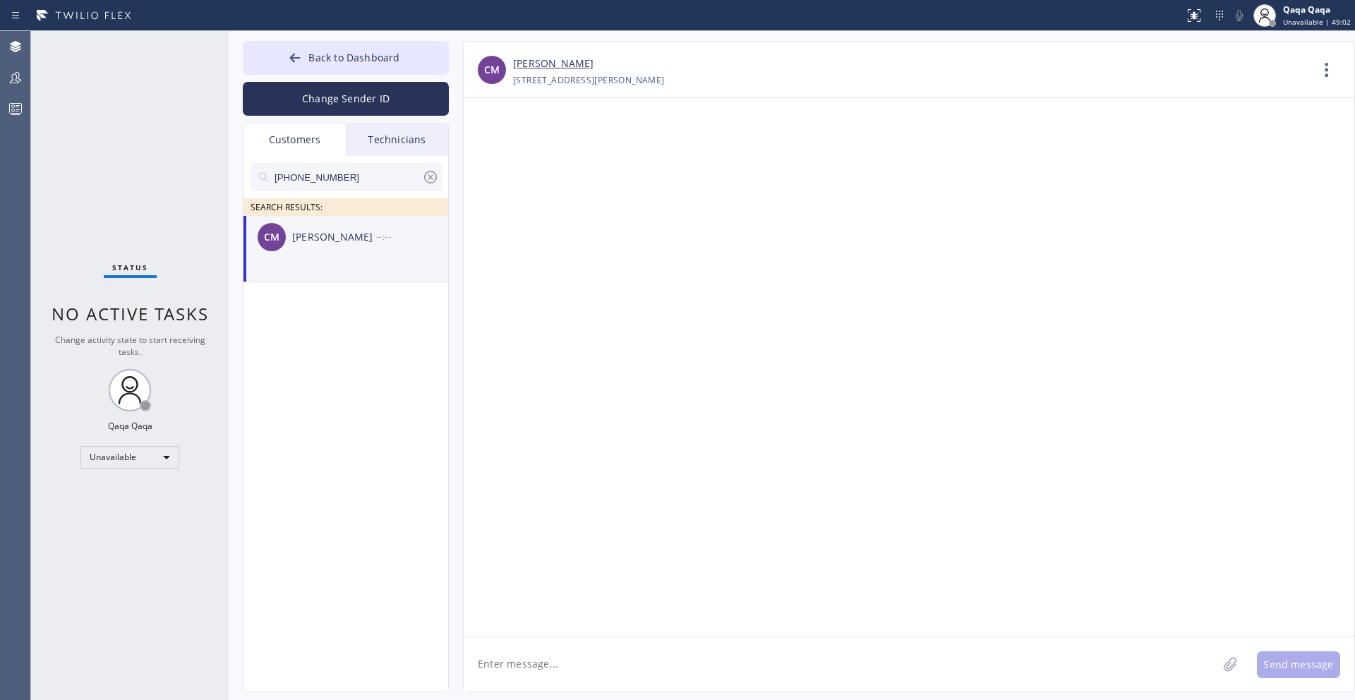
click at [317, 261] on li "CM [PERSON_NAME] --:--" at bounding box center [346, 249] width 206 height 66
click at [317, 238] on div "[PERSON_NAME]" at bounding box center [334, 237] width 84 height 16
click at [509, 634] on textarea at bounding box center [839, 664] width 753 height 54
paste textarea "Hello! Our technician visited your home [DATE]. How was your experience? Please…"
type textarea "Hello! Our technician visited your home [DATE]. How was your experience? Please…"
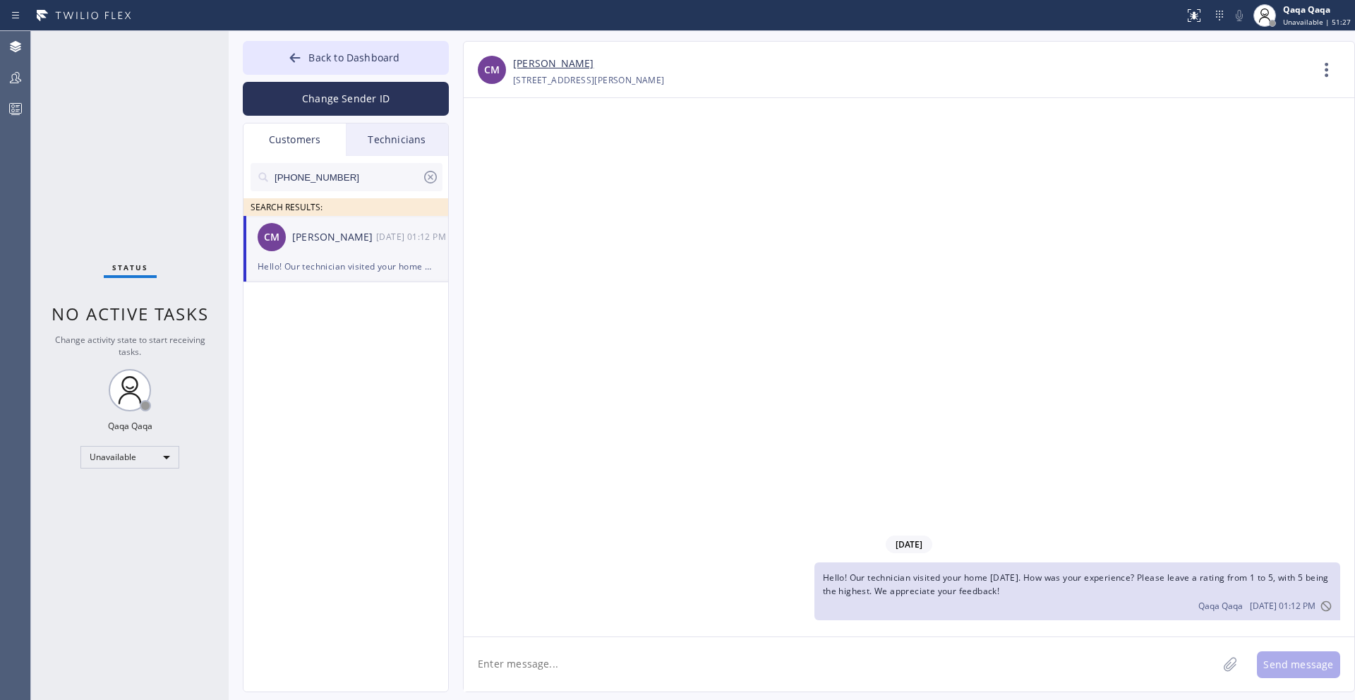
click at [337, 183] on input "[PHONE_NUMBER]" at bounding box center [347, 177] width 149 height 28
paste input "500-3637"
click at [323, 247] on div "GC [PERSON_NAME] --:--" at bounding box center [346, 237] width 206 height 42
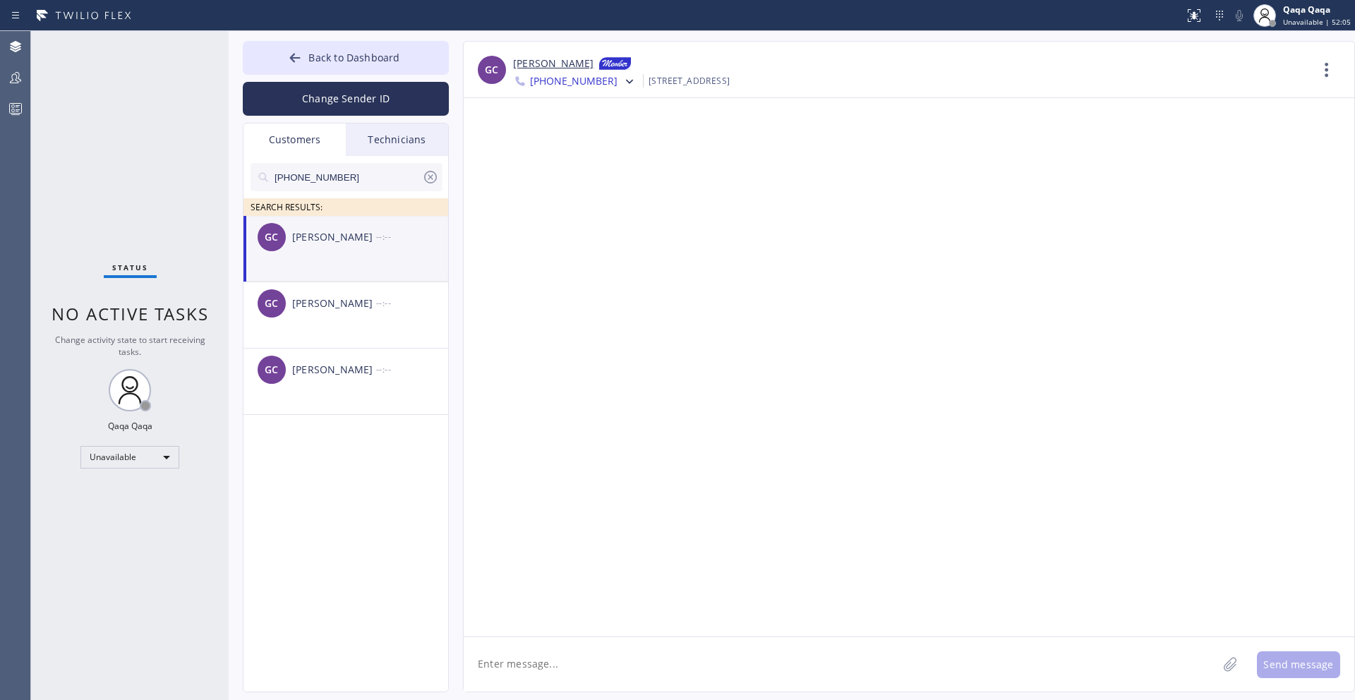
click at [360, 171] on input "[PHONE_NUMBER]" at bounding box center [347, 177] width 149 height 28
paste input "619) 993-1718"
type input "[PHONE_NUMBER]"
click at [343, 238] on div "[PERSON_NAME]" at bounding box center [334, 237] width 84 height 16
click at [576, 634] on textarea at bounding box center [839, 664] width 753 height 54
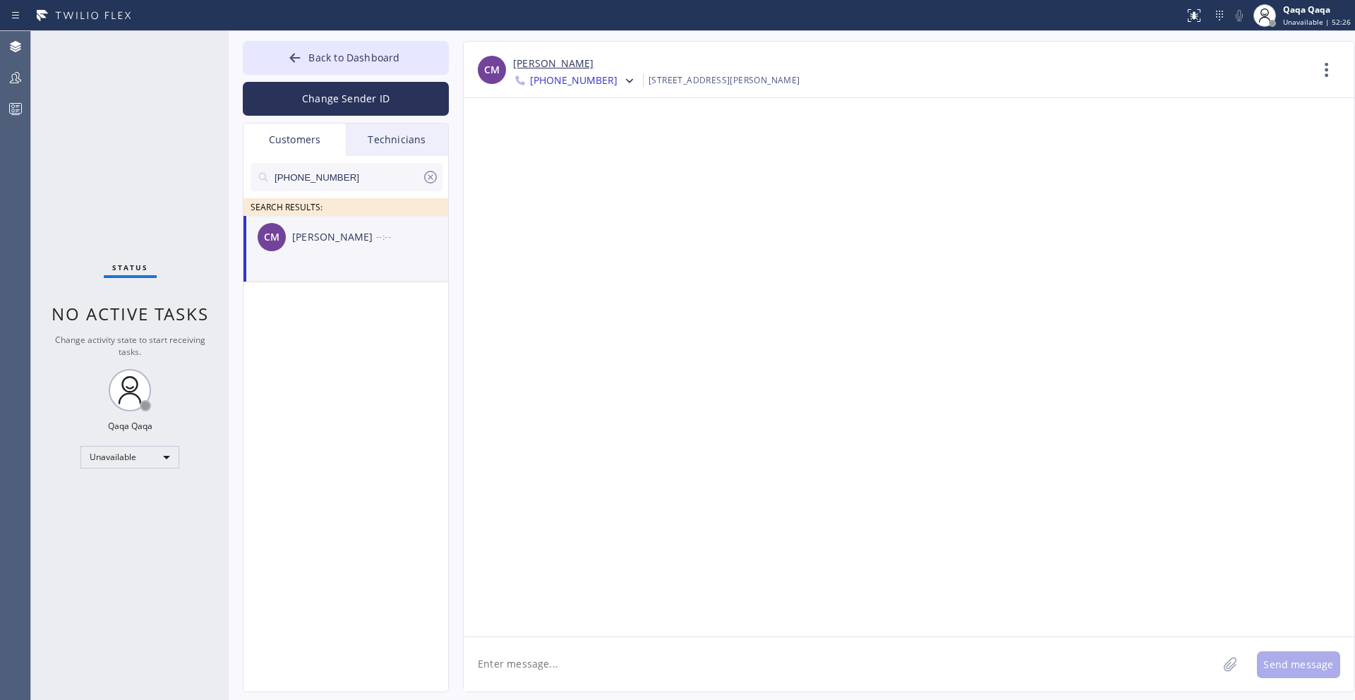
paste textarea "Hello! Our technician visited your home [DATE]. How was your experience? Please…"
type textarea "Hello! Our technician visited your home [DATE]. How was your experience? Please…"
click at [739, 634] on button "Send message" at bounding box center [1297, 664] width 83 height 27
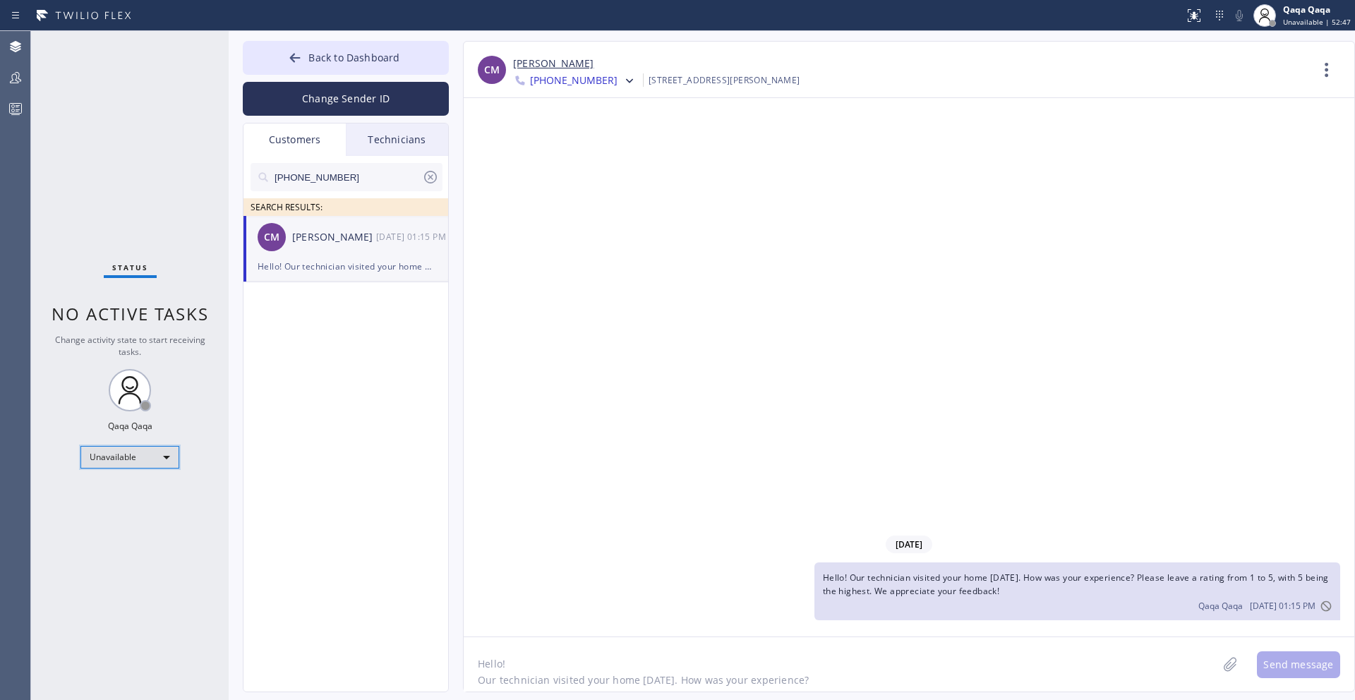
click at [131, 462] on div "Unavailable" at bounding box center [129, 457] width 99 height 23
click at [322, 478] on div at bounding box center [677, 350] width 1355 height 700
click at [367, 177] on input "[PHONE_NUMBER]" at bounding box center [347, 177] width 149 height 28
paste input "801) 910-2755"
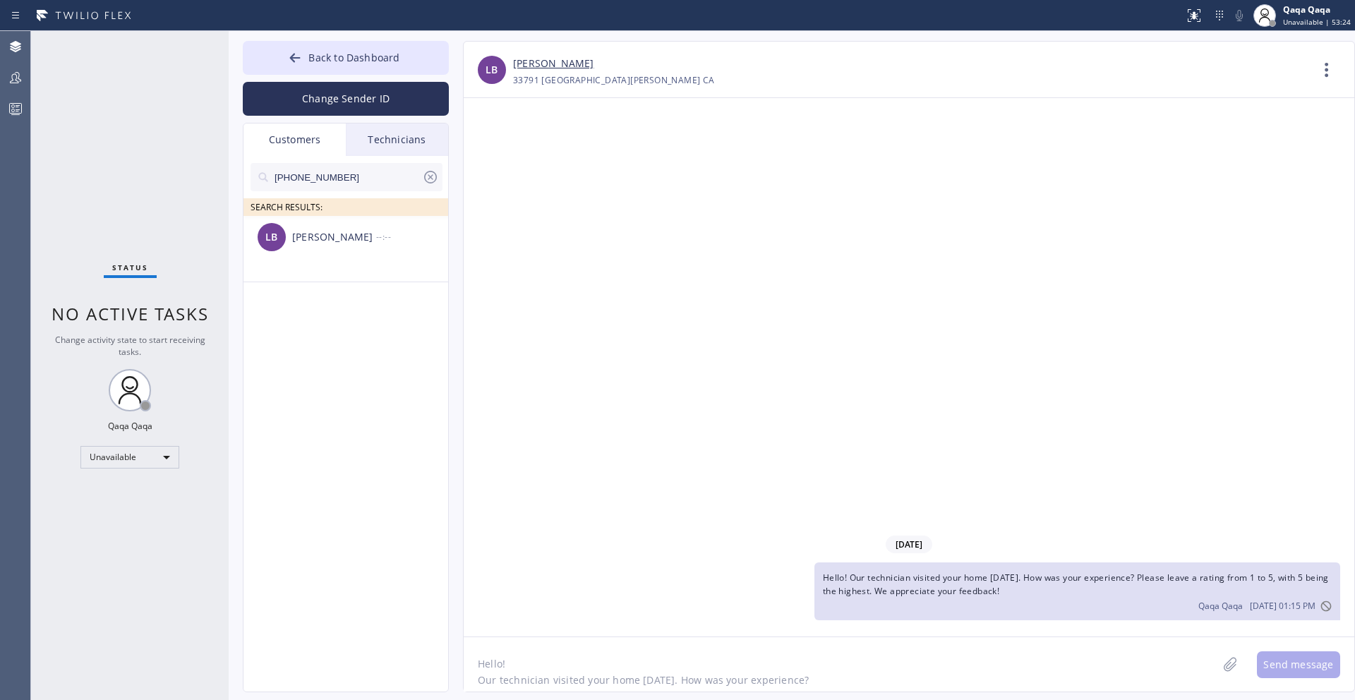
click at [348, 175] on input "[PHONE_NUMBER]" at bounding box center [347, 177] width 149 height 28
paste input "949) 460-3396"
type input "[PHONE_NUMBER]"
click at [363, 229] on div "[PERSON_NAME]" at bounding box center [334, 237] width 84 height 16
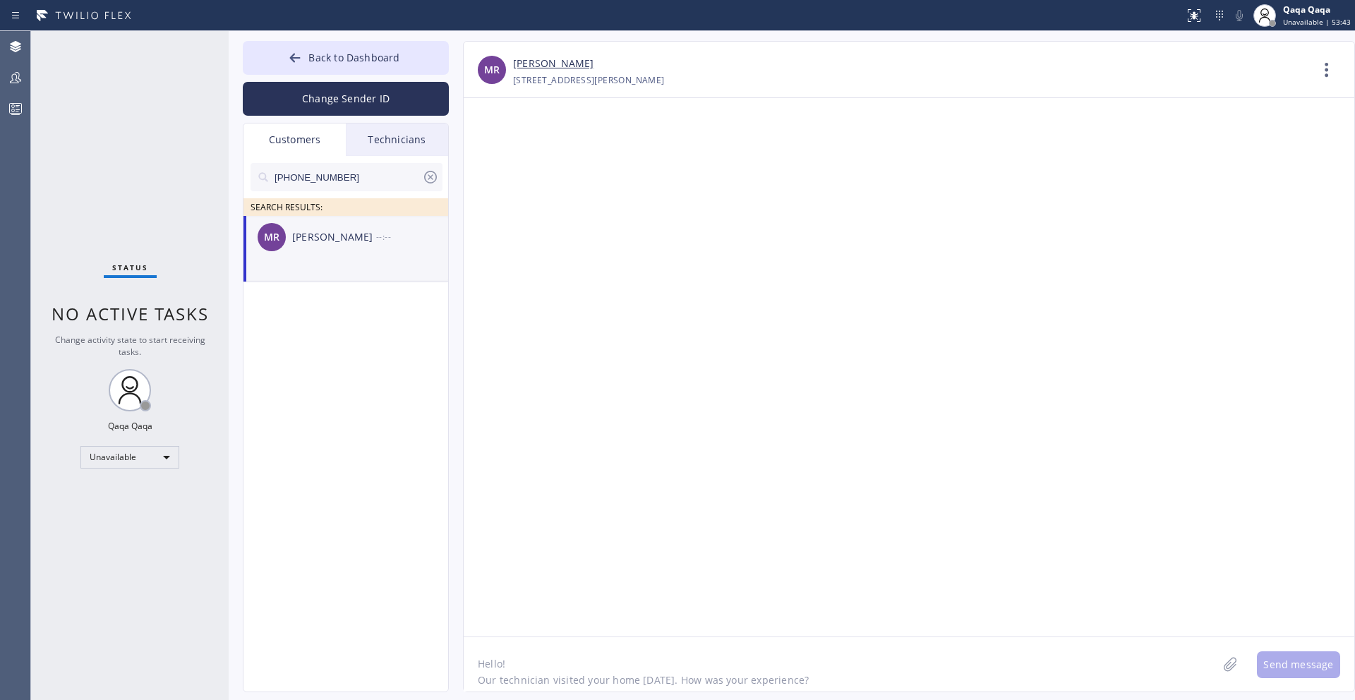
click at [546, 634] on textarea "Hello! Our technician visited your home [DATE]. How was your experience? Please…" at bounding box center [839, 664] width 753 height 54
paste textarea "Hello! Our technician visited your home [DATE]. How was your experience? Please…"
type textarea "Hello! Our technician visited your home [DATE]. How was your experience? Please…"
click at [739, 634] on button "Send message" at bounding box center [1297, 664] width 83 height 27
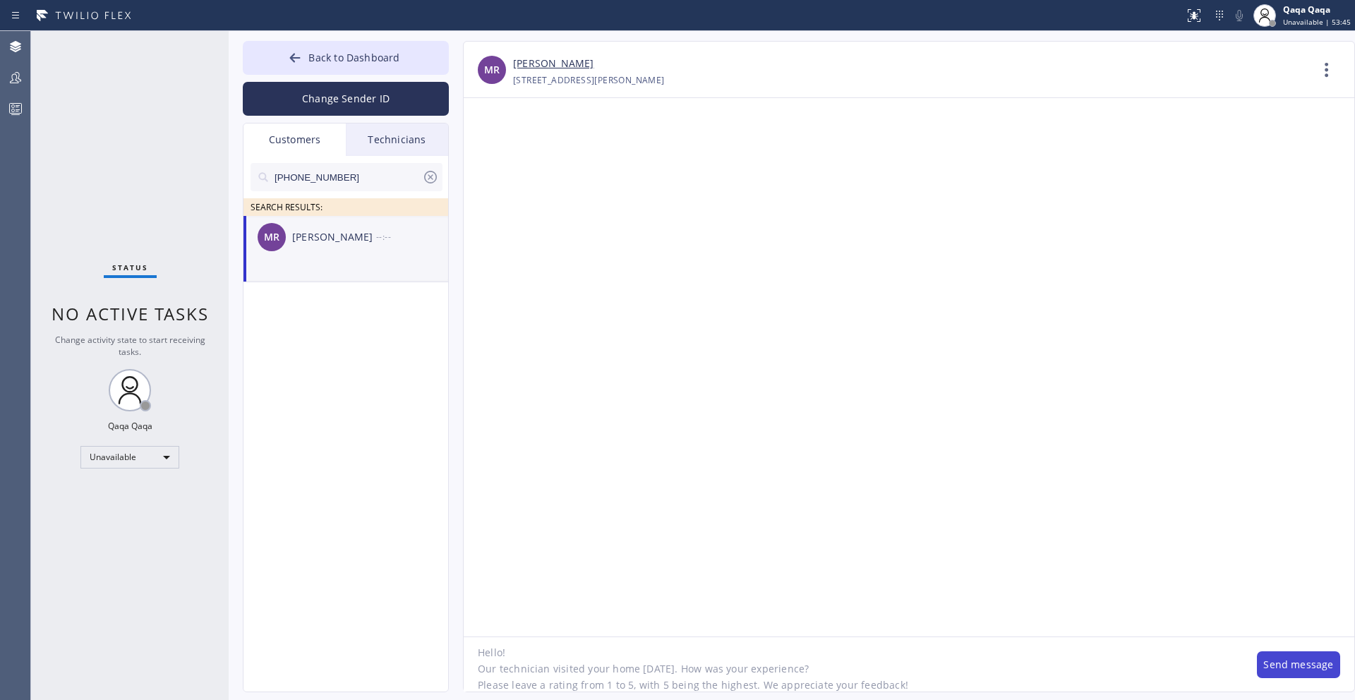
scroll to position [0, 0]
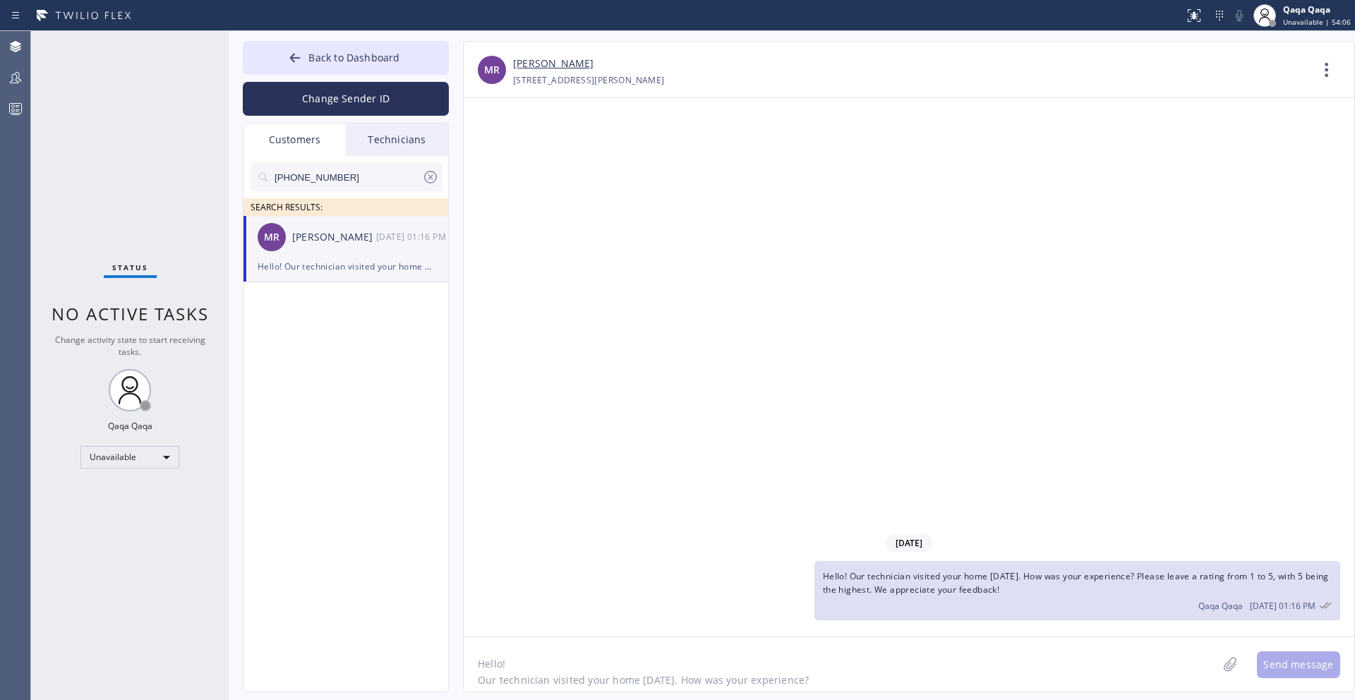
click at [341, 182] on input "[PHONE_NUMBER]" at bounding box center [347, 177] width 149 height 28
paste input "541) 601-7695"
type input "[PHONE_NUMBER]"
click at [325, 248] on div "ER [PERSON_NAME] --:--" at bounding box center [346, 237] width 206 height 42
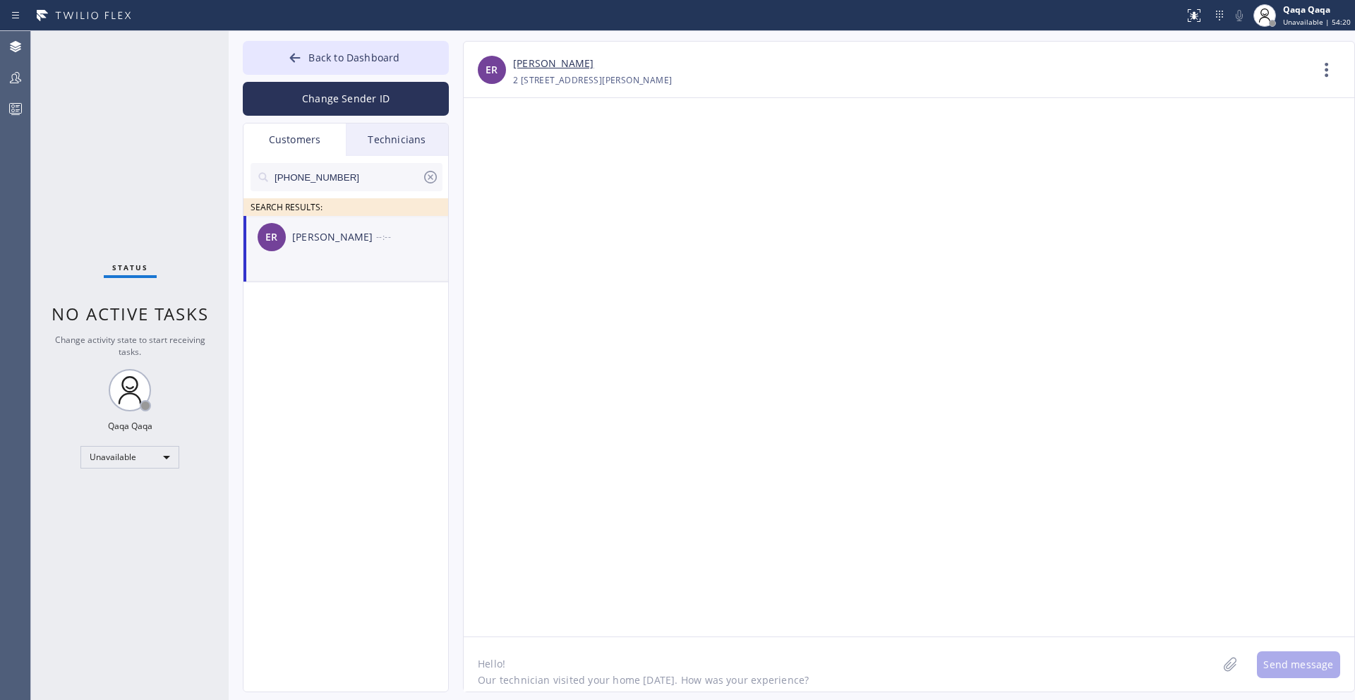
click at [508, 634] on textarea "Hello! Our technician visited your home [DATE]. How was your experience? Please…" at bounding box center [839, 664] width 753 height 54
paste textarea "Hello! Our technician visited your home [DATE]. How was your experience? Please…"
type textarea "Hello! Our technician visited your home [DATE]. How was your experience? Please…"
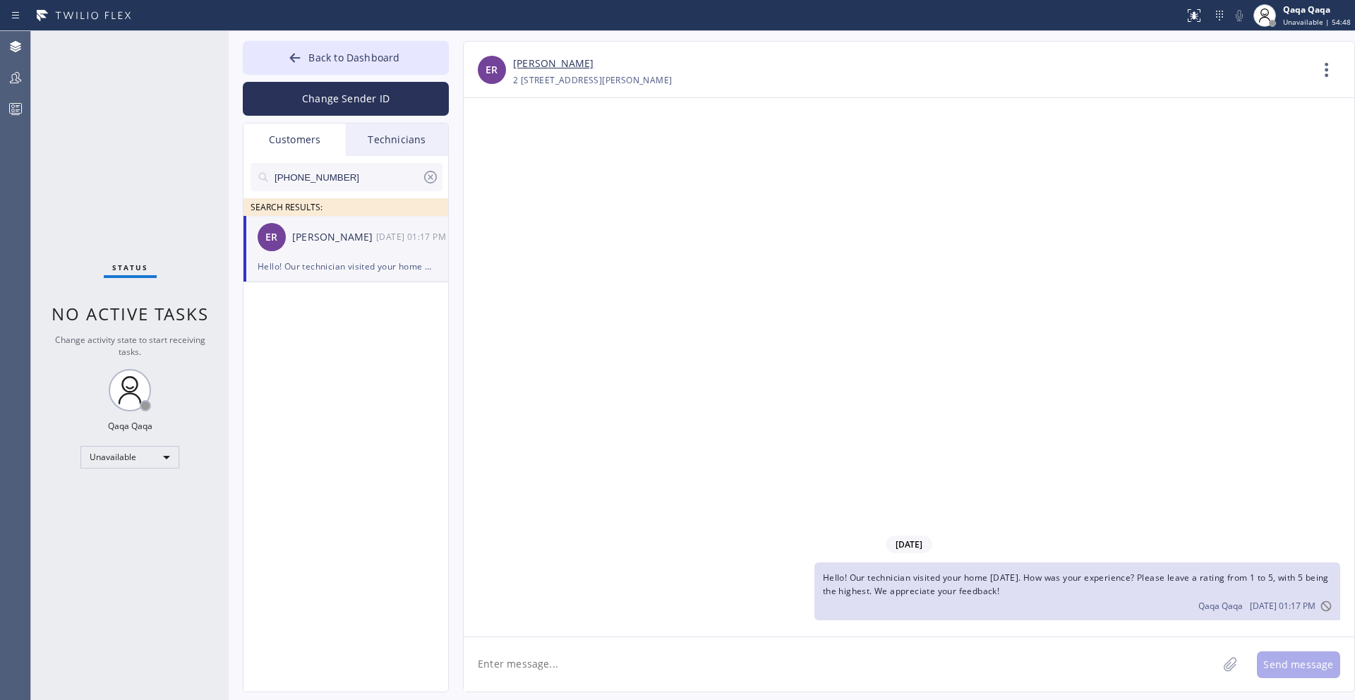
click at [356, 173] on input "[PHONE_NUMBER]" at bounding box center [347, 177] width 149 height 28
paste input "310) 701-2942"
paste input "951) 453-2867"
type input "[PHONE_NUMBER]"
click at [364, 236] on div "[PERSON_NAME]" at bounding box center [334, 237] width 84 height 16
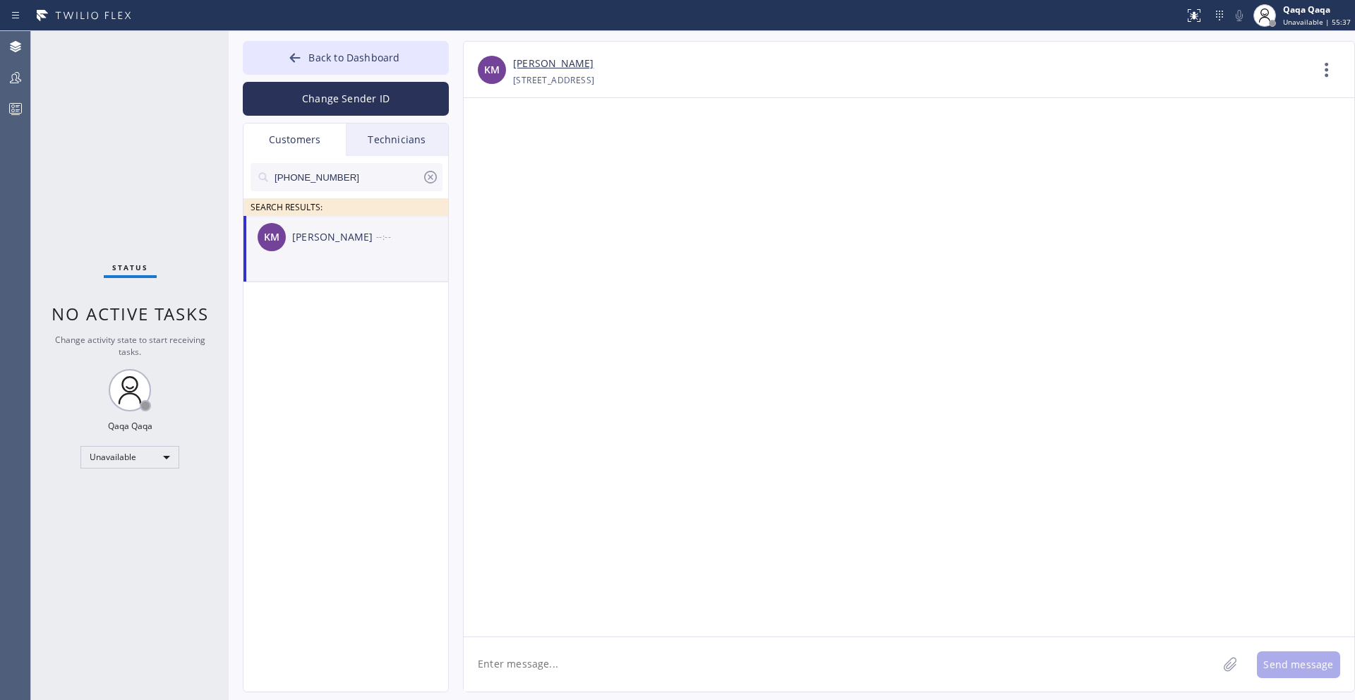
click at [553, 634] on textarea at bounding box center [839, 664] width 753 height 54
paste textarea "Hello! Our technician visited your home [DATE]. How was your experience? Please…"
type textarea "Hello! Our technician visited your home [DATE]. How was your experience? Please…"
click at [739, 634] on button "Send message" at bounding box center [1297, 664] width 83 height 27
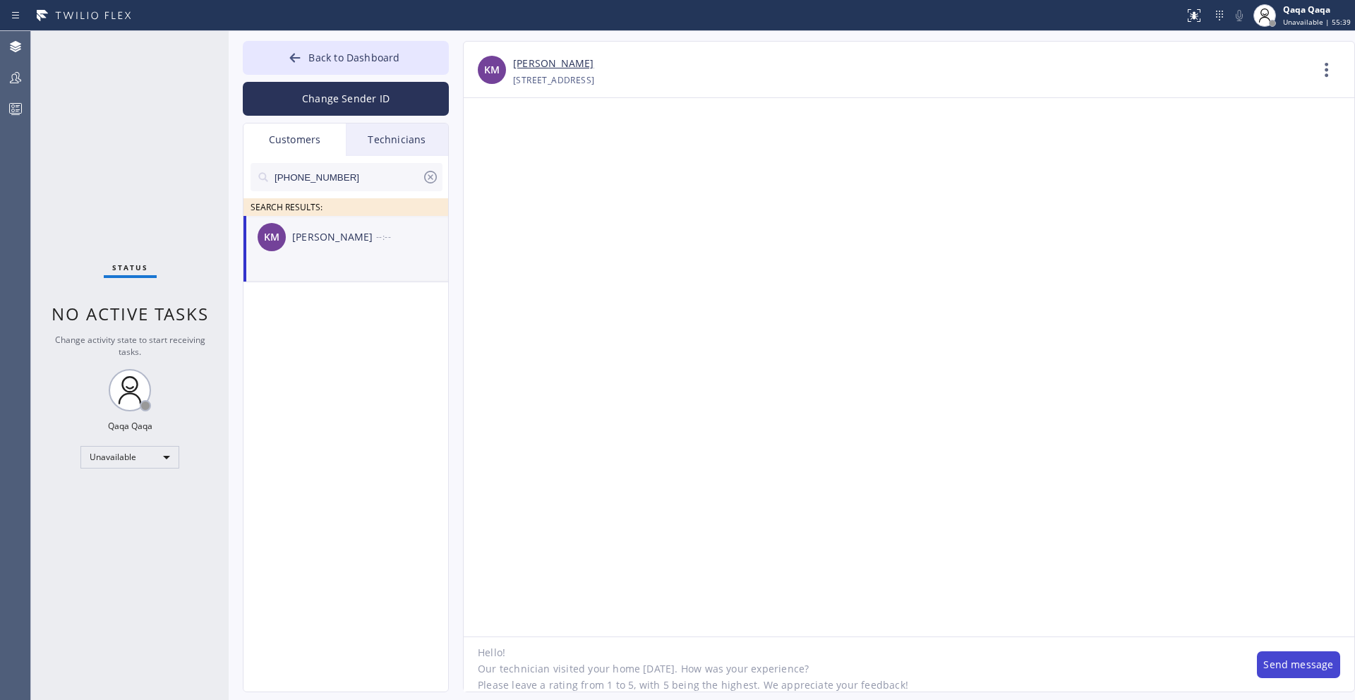
scroll to position [0, 0]
